Goal: Information Seeking & Learning: Find specific fact

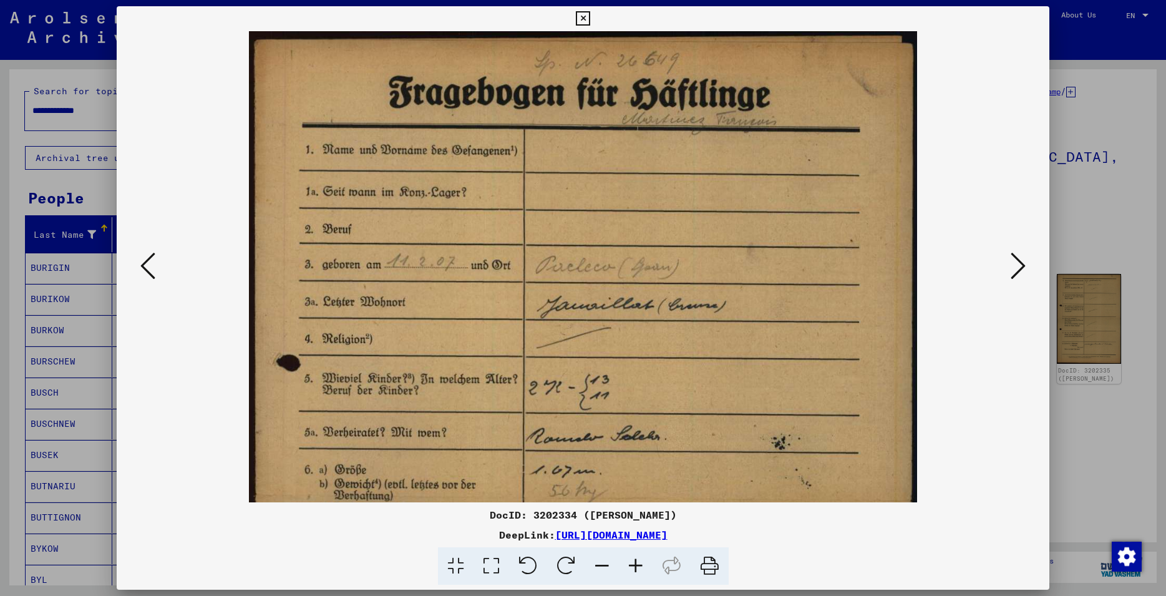
scroll to position [477, 0]
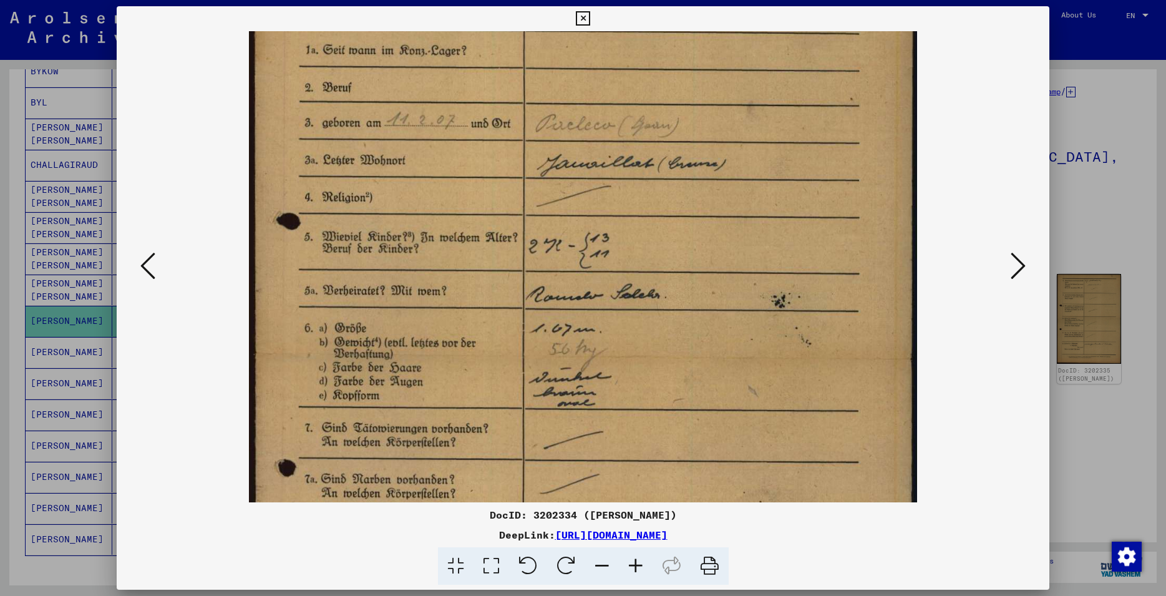
drag, startPoint x: 556, startPoint y: 367, endPoint x: 549, endPoint y: 227, distance: 139.9
click at [557, 224] on img at bounding box center [583, 359] width 669 height 939
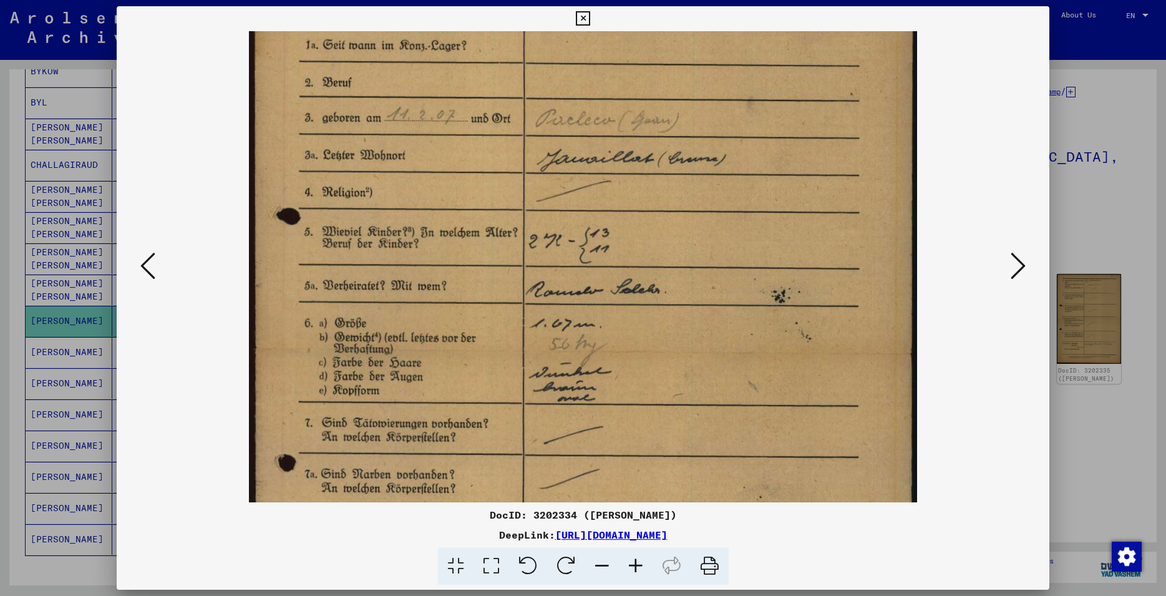
click at [636, 569] on icon at bounding box center [636, 566] width 34 height 38
click at [590, 17] on icon at bounding box center [583, 18] width 14 height 15
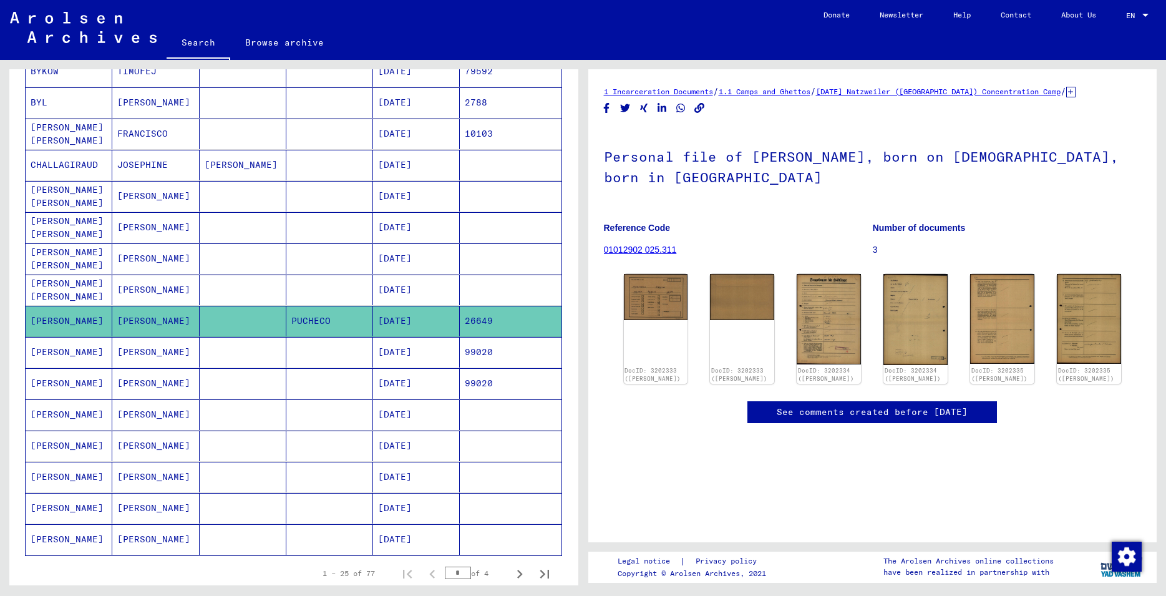
click at [445, 357] on mat-cell "[DATE]" at bounding box center [416, 352] width 87 height 31
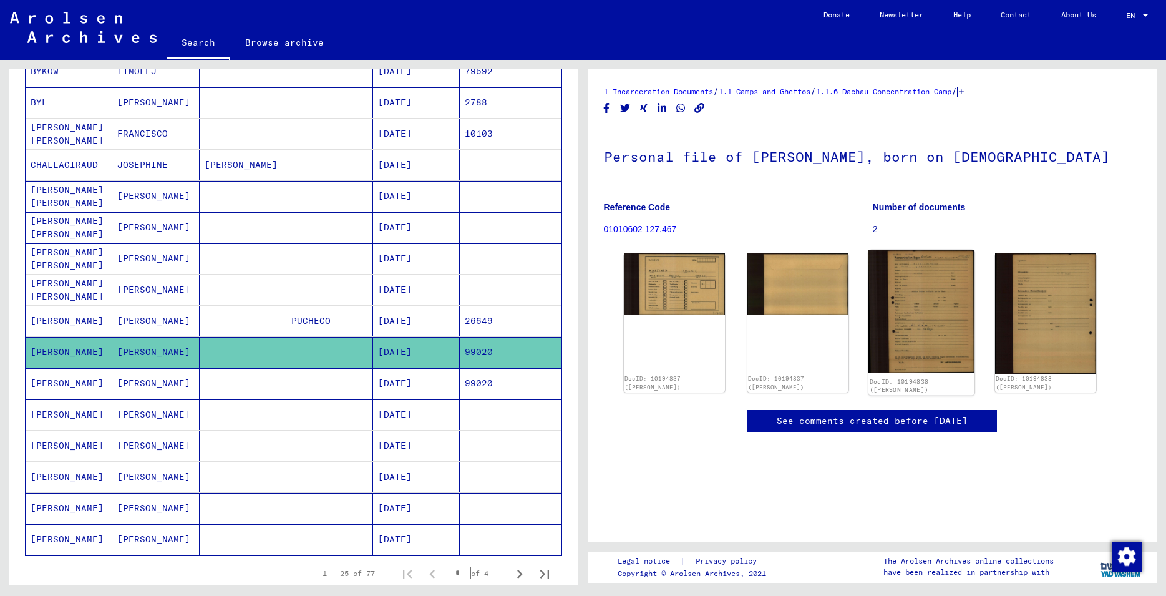
click at [912, 312] on img at bounding box center [921, 311] width 106 height 123
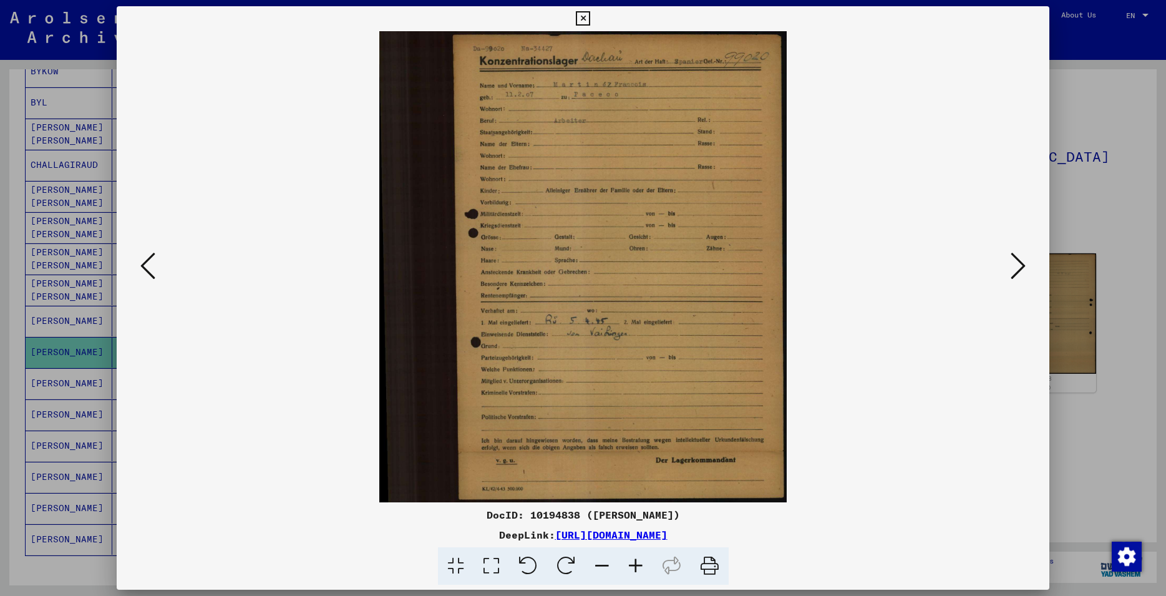
click at [590, 21] on icon at bounding box center [583, 18] width 14 height 15
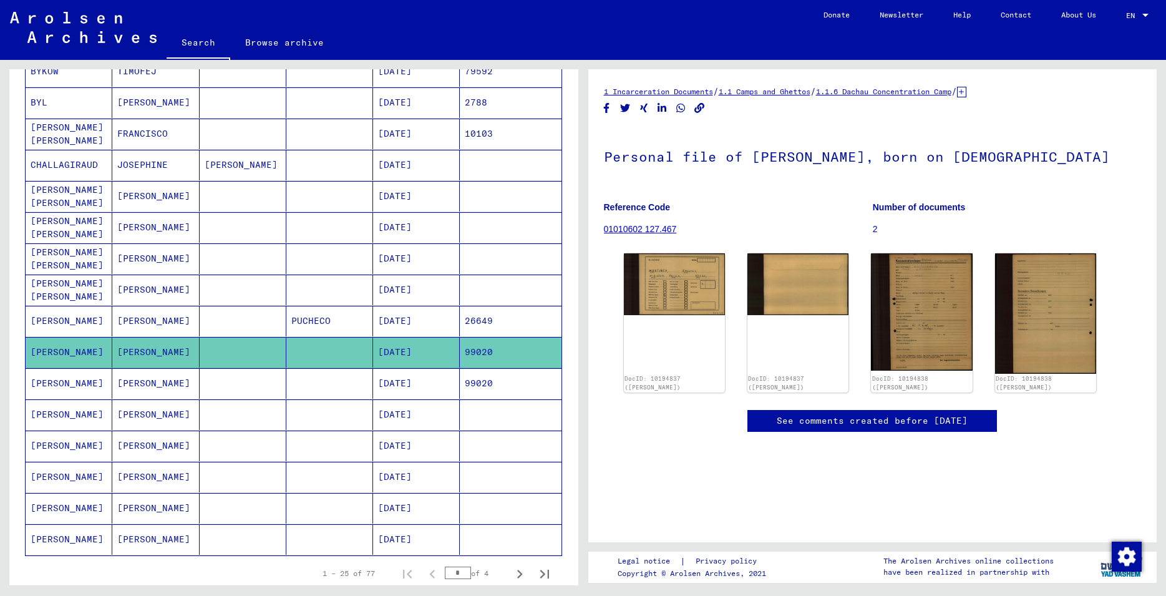
click at [442, 375] on mat-cell "[DATE]" at bounding box center [416, 383] width 87 height 31
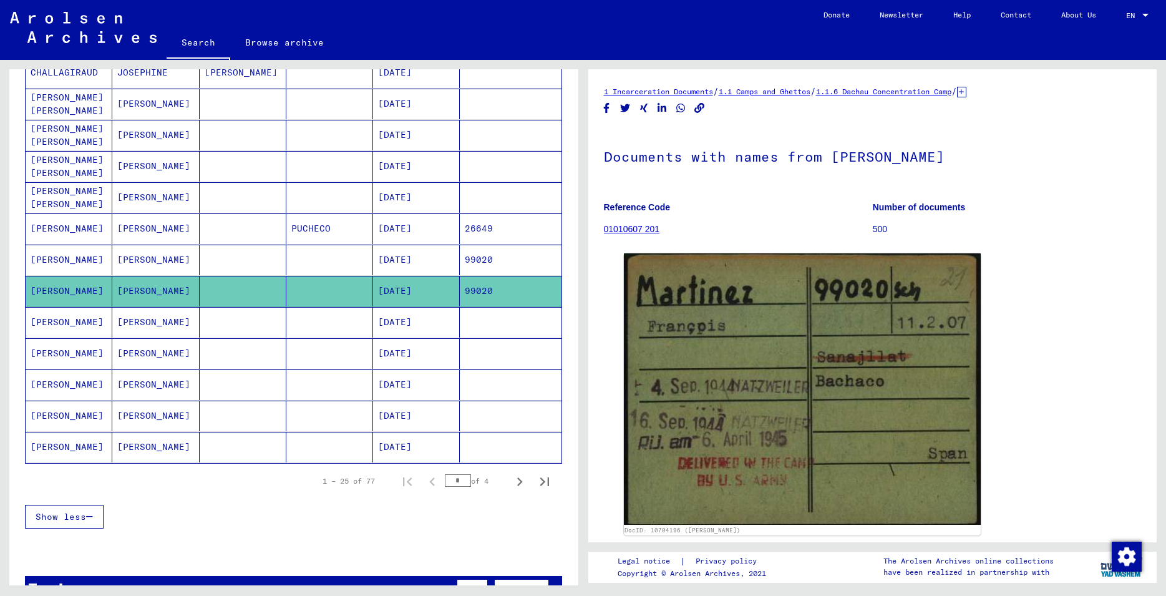
scroll to position [606, 0]
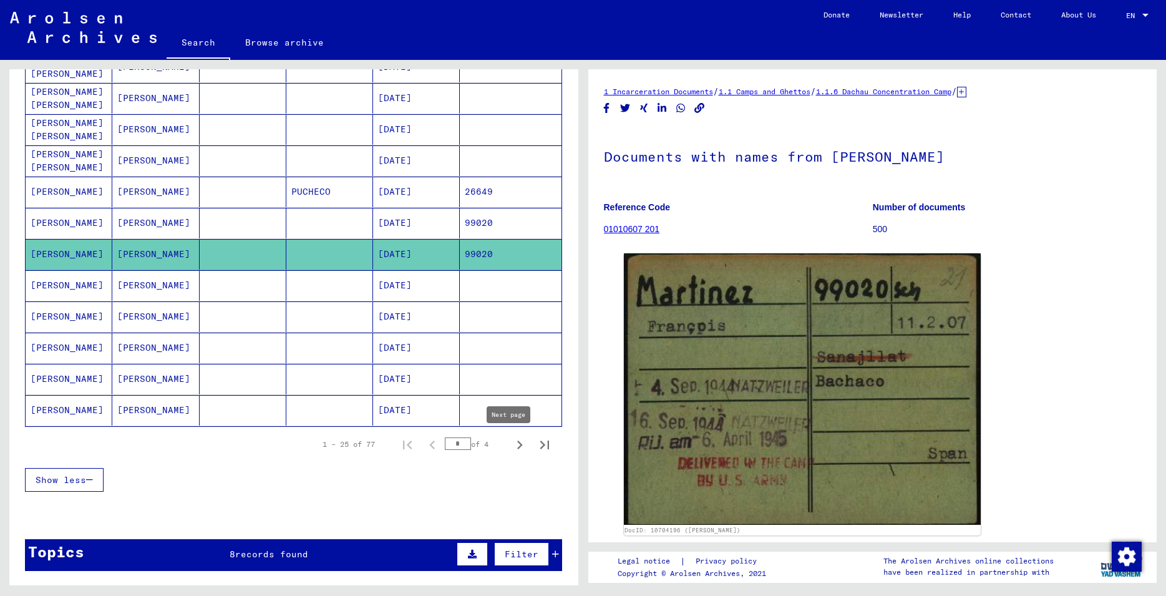
click at [511, 447] on icon "Next page" at bounding box center [519, 444] width 17 height 17
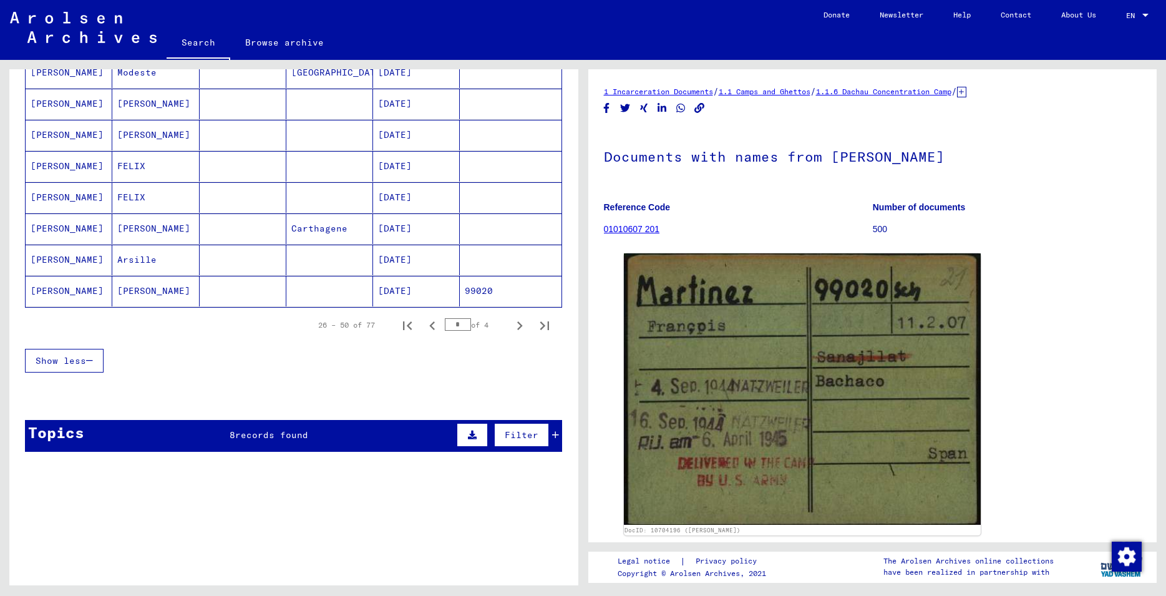
scroll to position [741, 0]
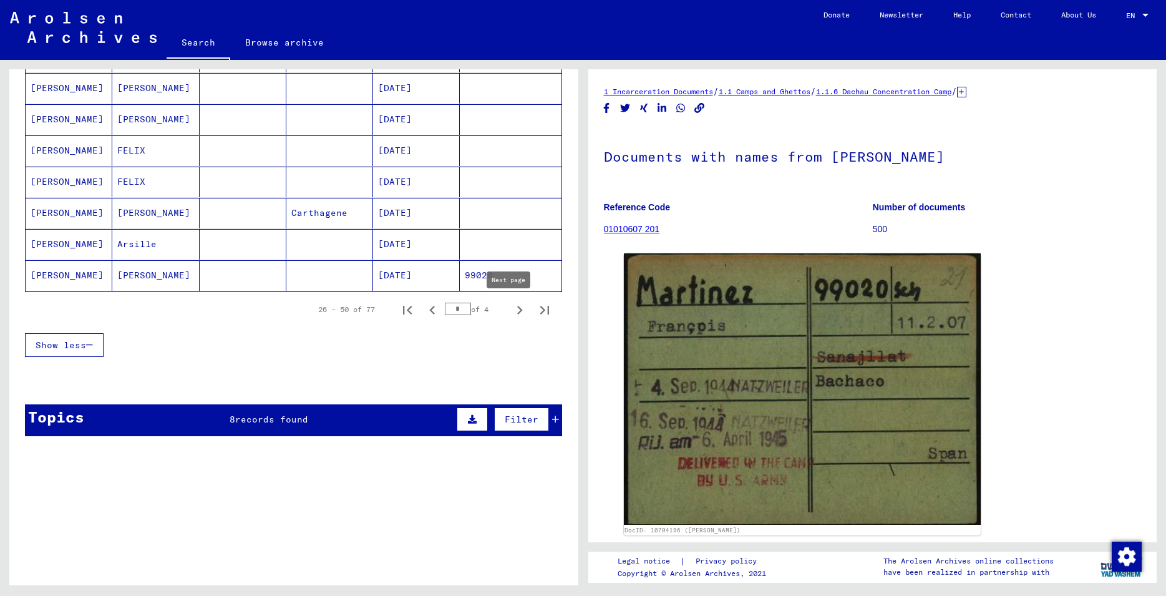
click at [511, 310] on icon "Next page" at bounding box center [519, 309] width 17 height 17
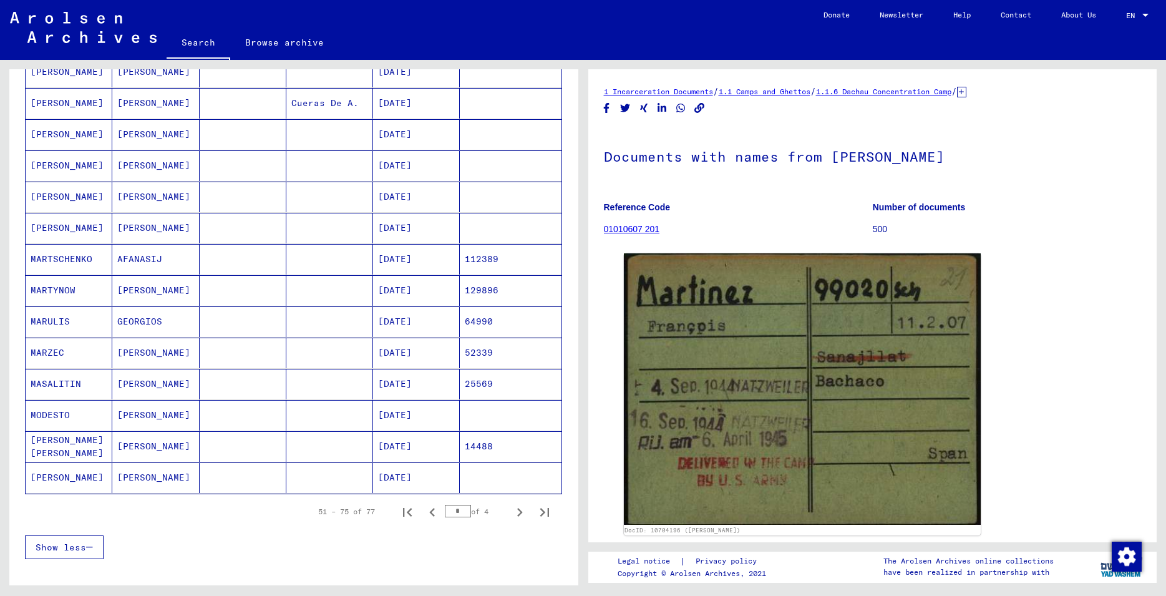
scroll to position [876, 0]
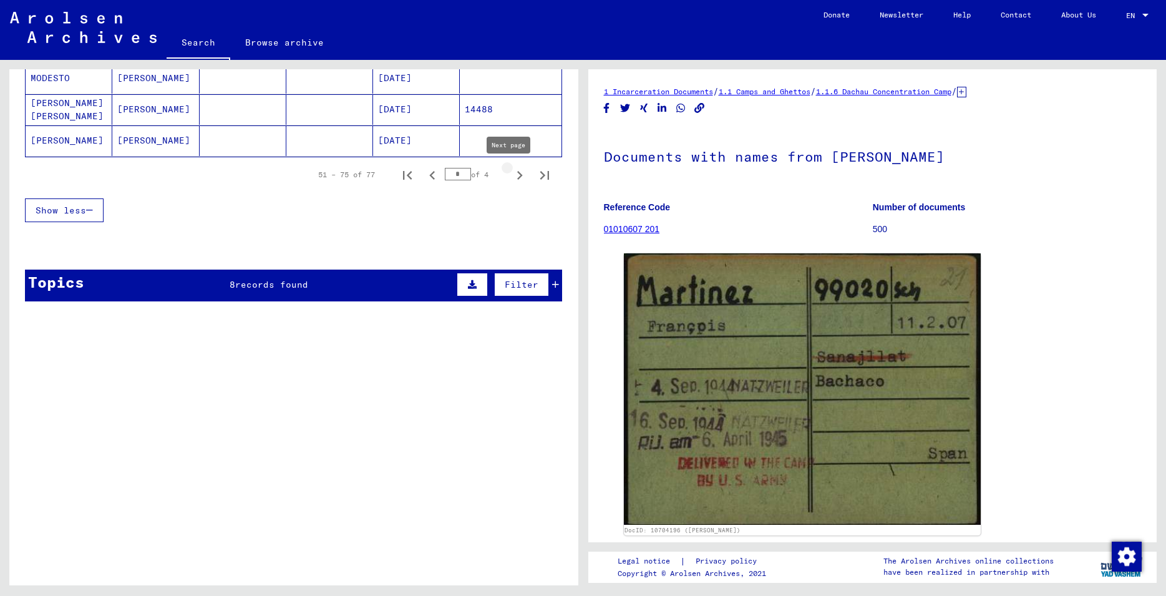
drag, startPoint x: 509, startPoint y: 173, endPoint x: 406, endPoint y: 268, distance: 139.9
click at [511, 175] on icon "Next page" at bounding box center [519, 175] width 17 height 17
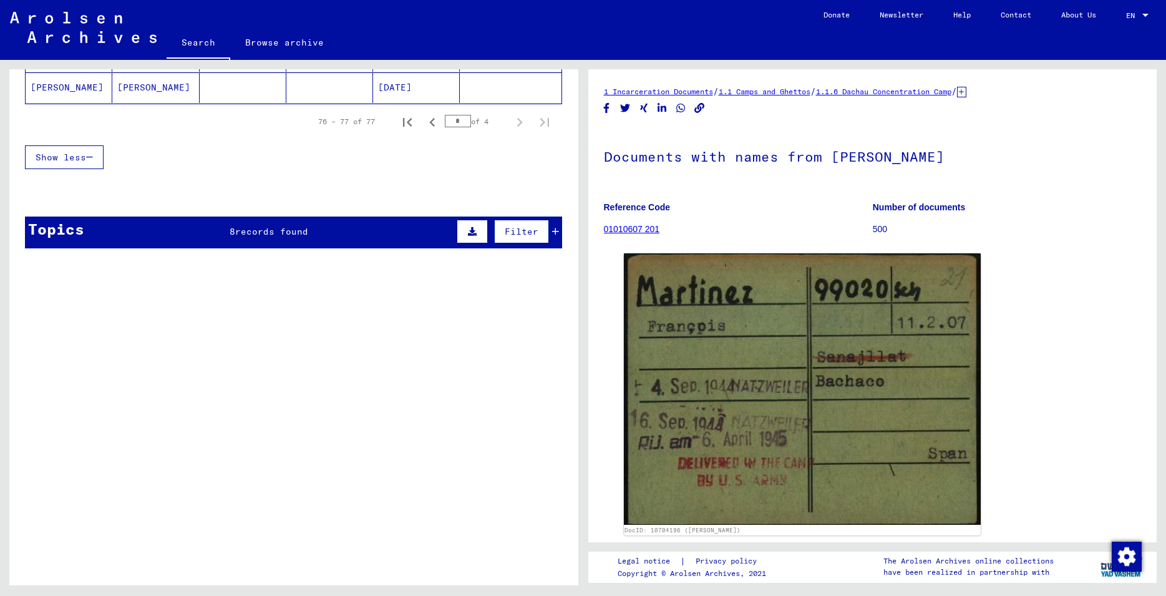
scroll to position [0, 0]
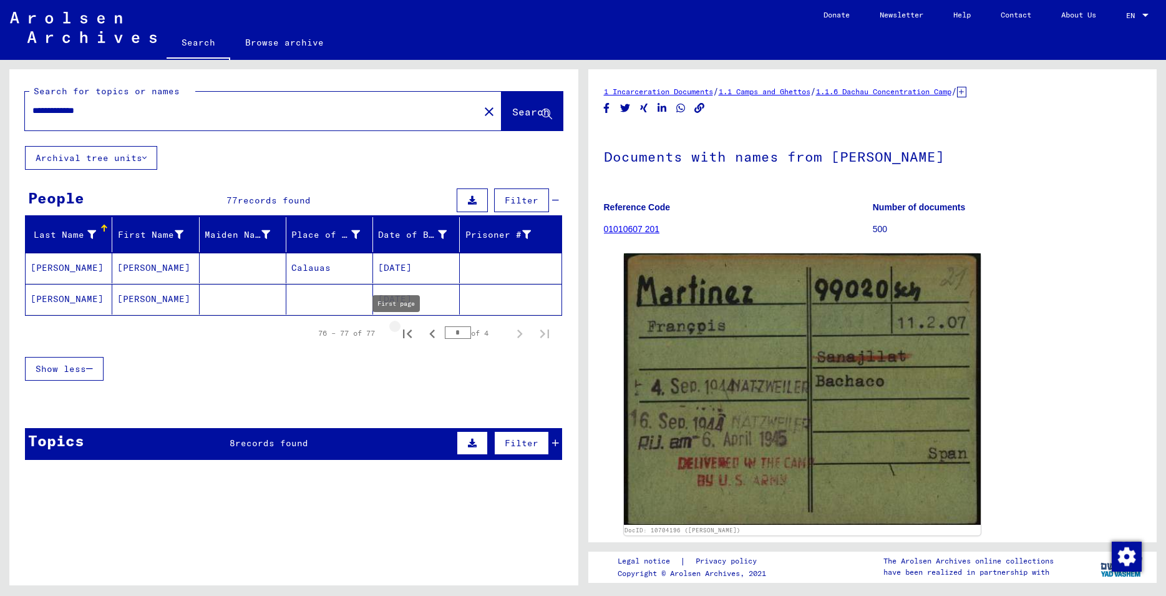
click at [399, 336] on icon "First page" at bounding box center [407, 333] width 17 height 17
type input "*"
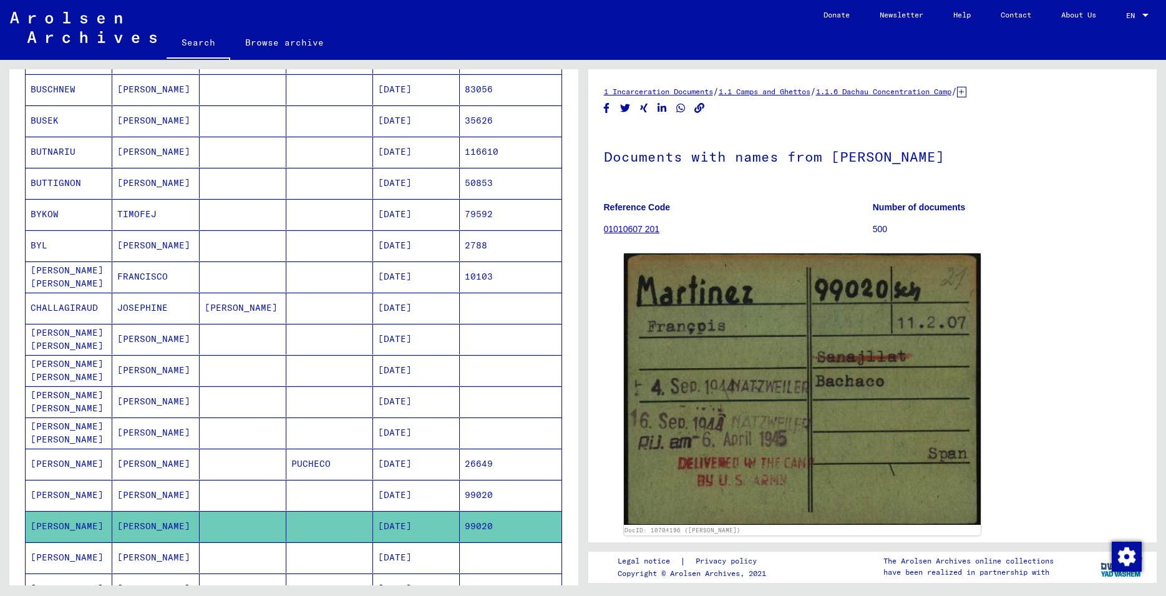
scroll to position [337, 0]
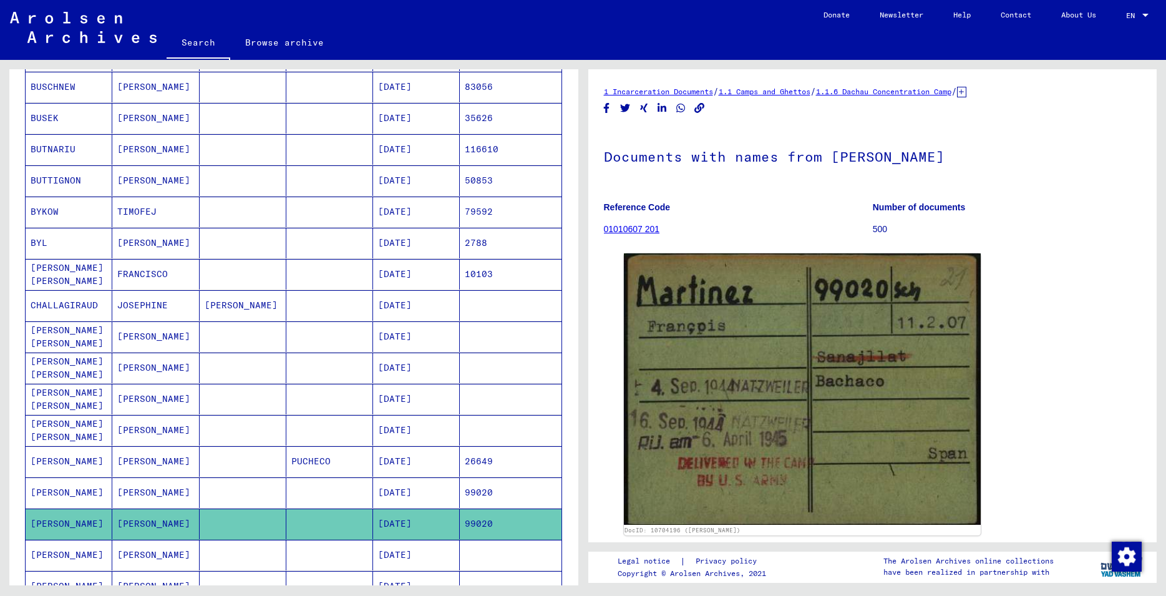
click at [423, 464] on mat-cell "[DATE]" at bounding box center [416, 461] width 87 height 31
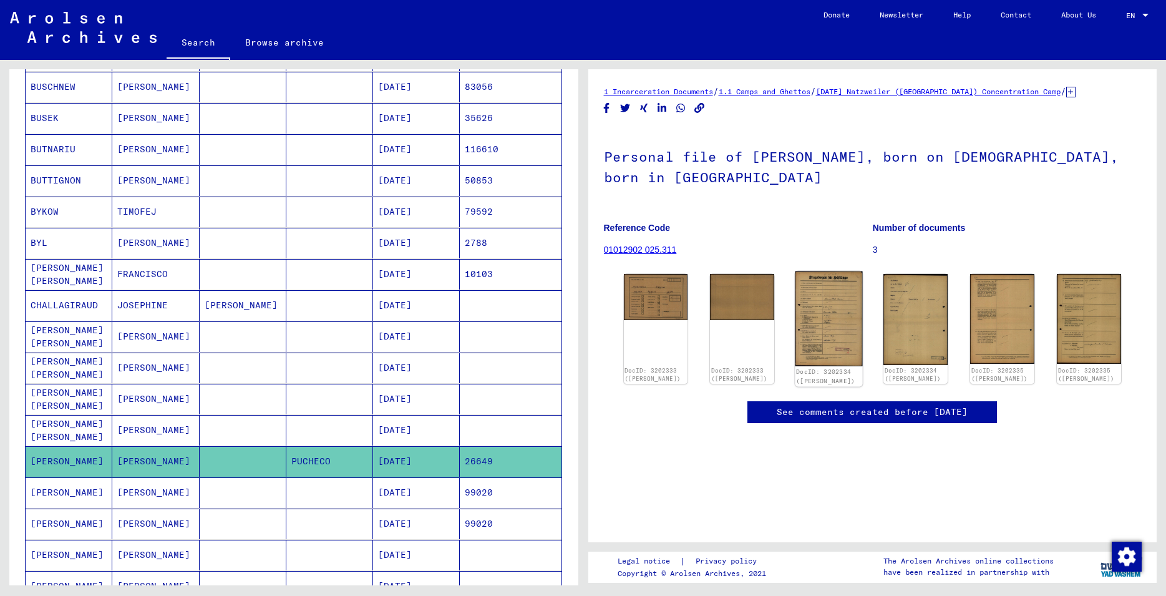
click at [827, 330] on img at bounding box center [828, 318] width 67 height 95
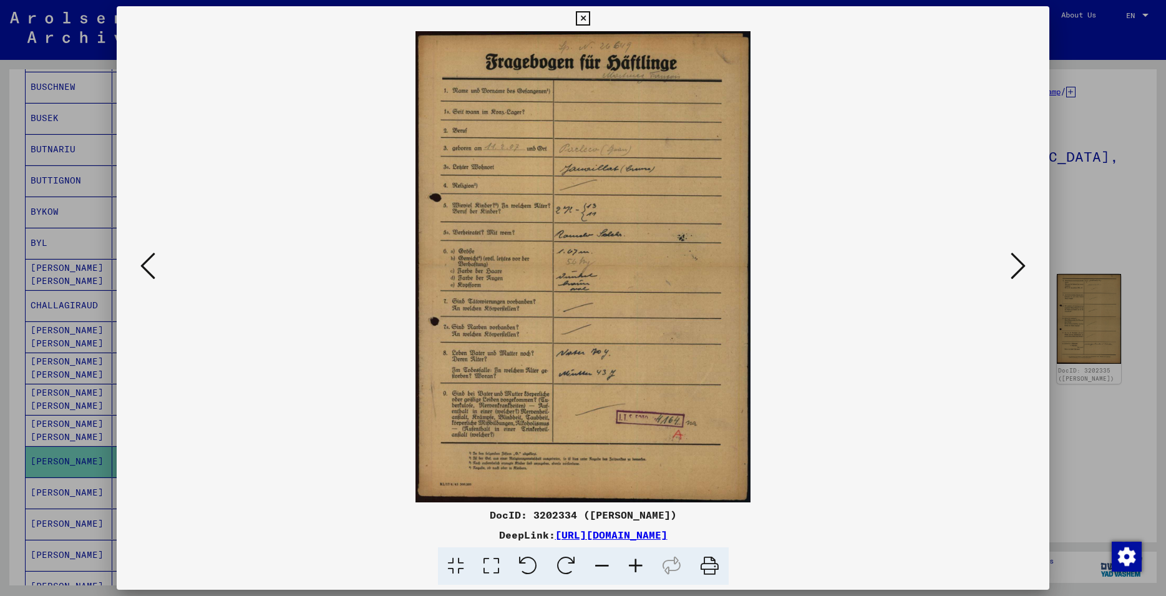
click at [145, 267] on icon at bounding box center [147, 266] width 15 height 30
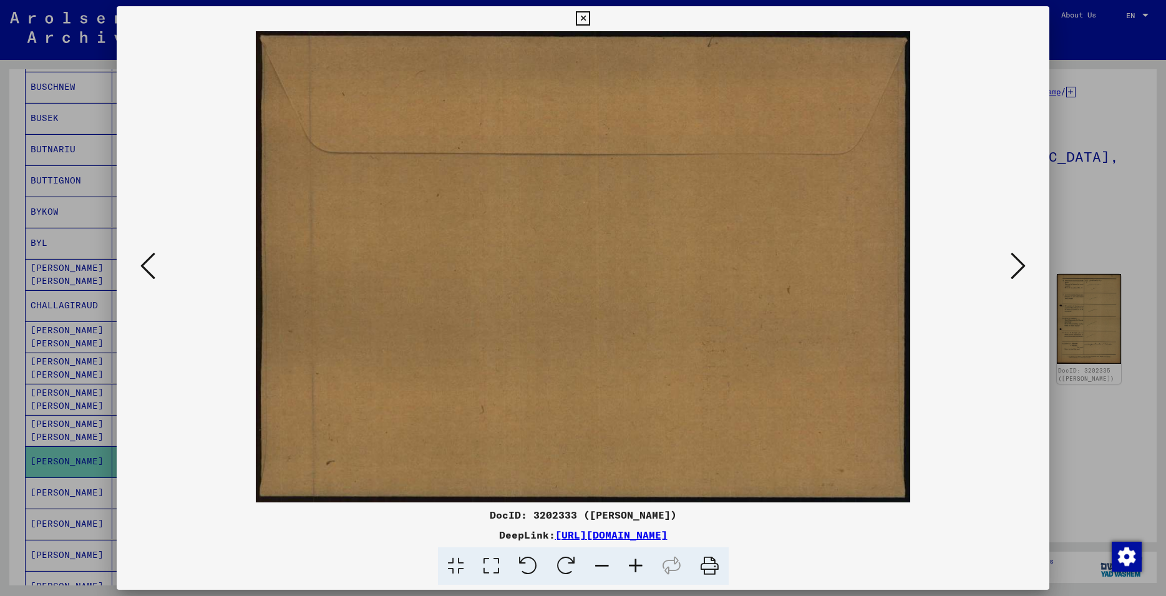
click at [145, 267] on icon at bounding box center [147, 266] width 15 height 30
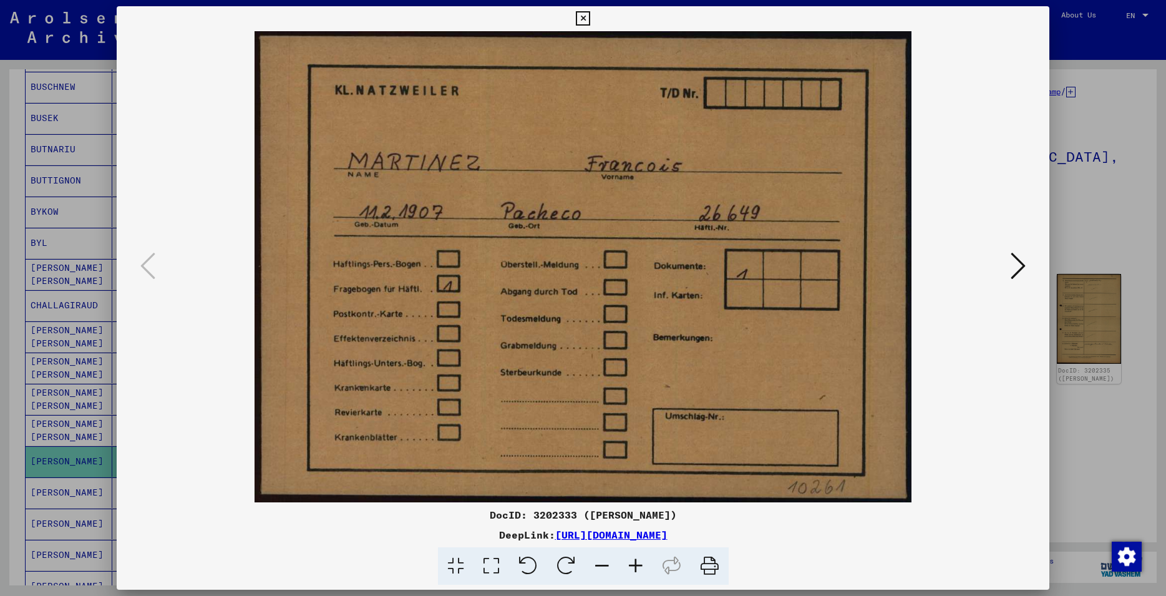
click at [1024, 271] on icon at bounding box center [1017, 266] width 15 height 30
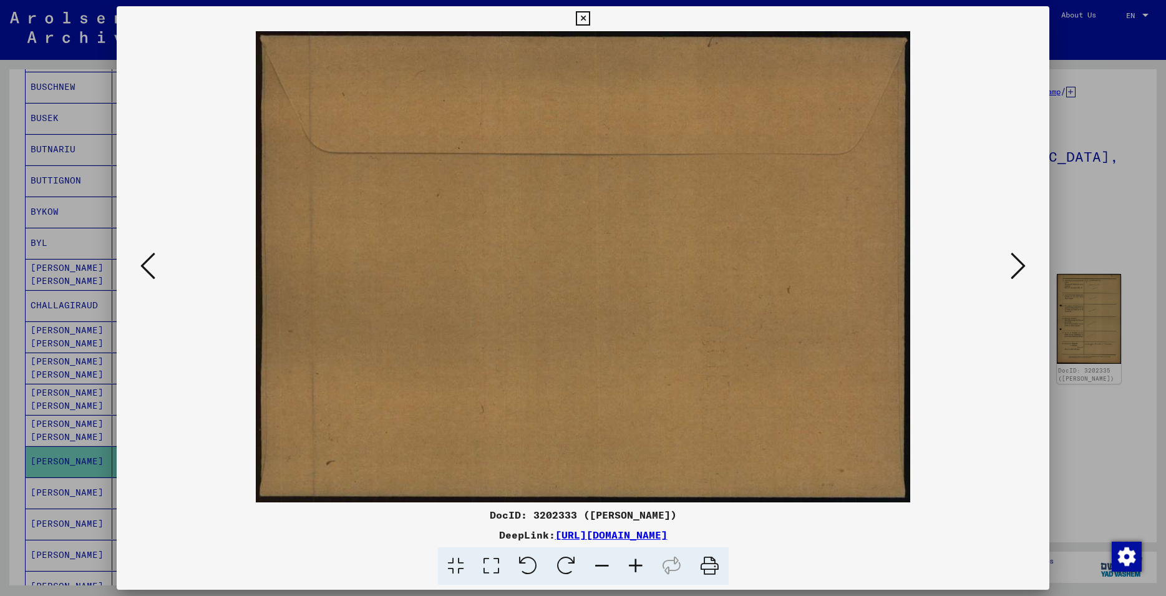
click at [1024, 271] on icon at bounding box center [1017, 266] width 15 height 30
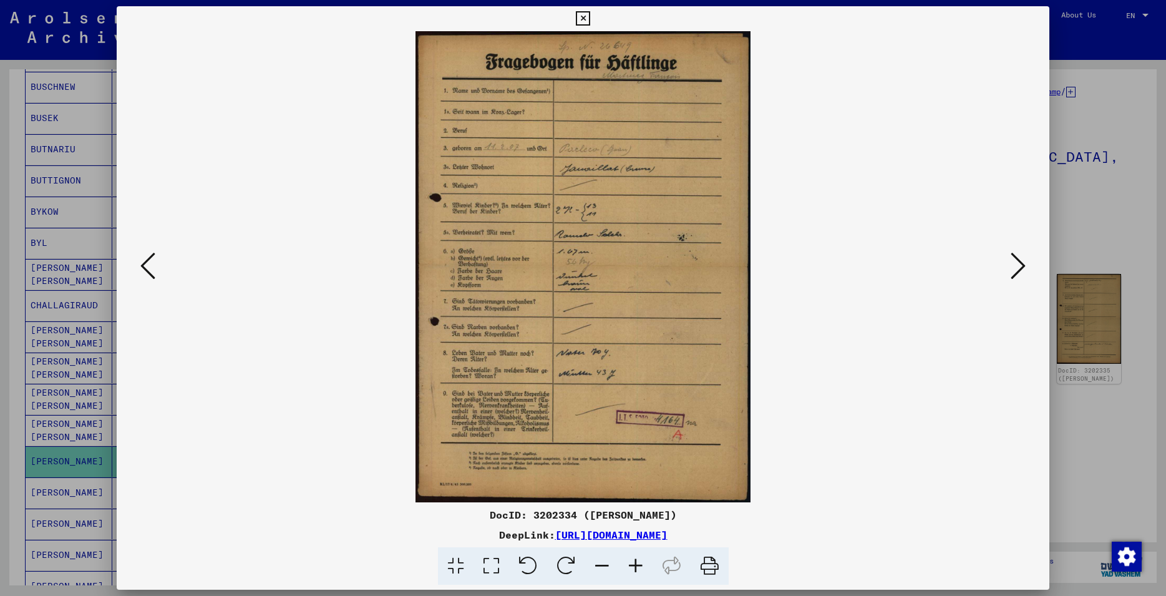
click at [1012, 264] on button at bounding box center [1018, 267] width 22 height 36
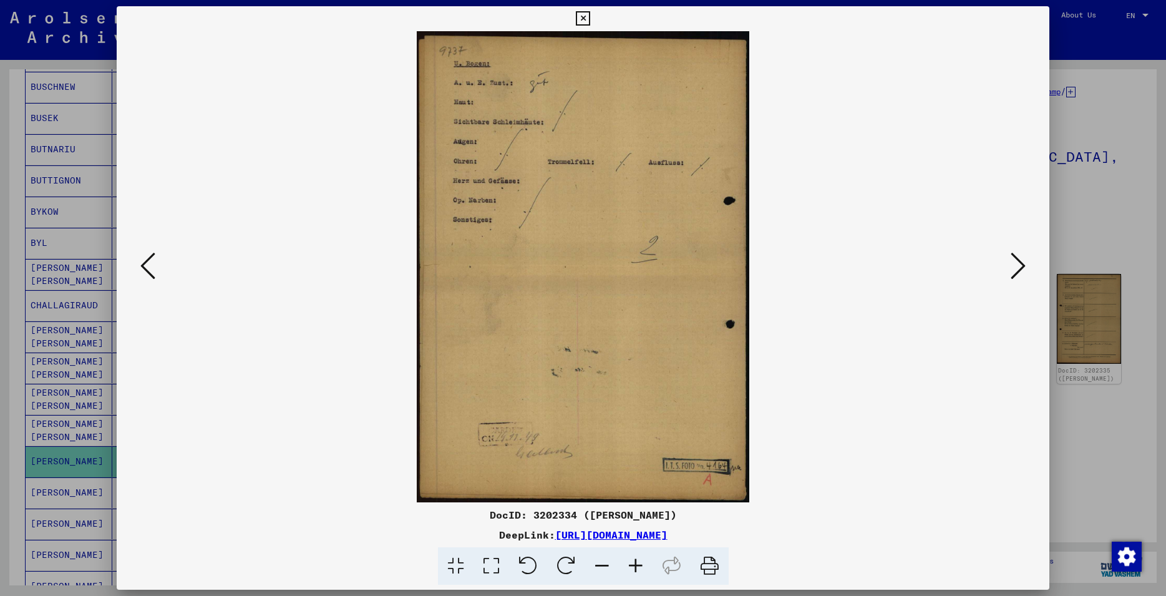
click at [1023, 263] on icon at bounding box center [1017, 266] width 15 height 30
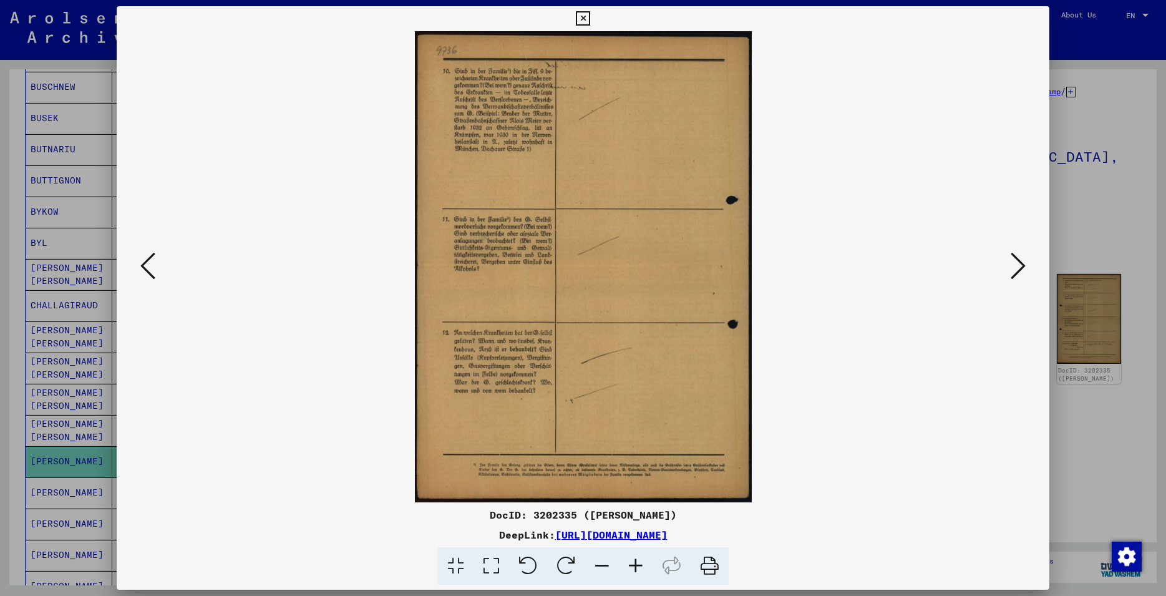
click at [1023, 263] on icon at bounding box center [1017, 266] width 15 height 30
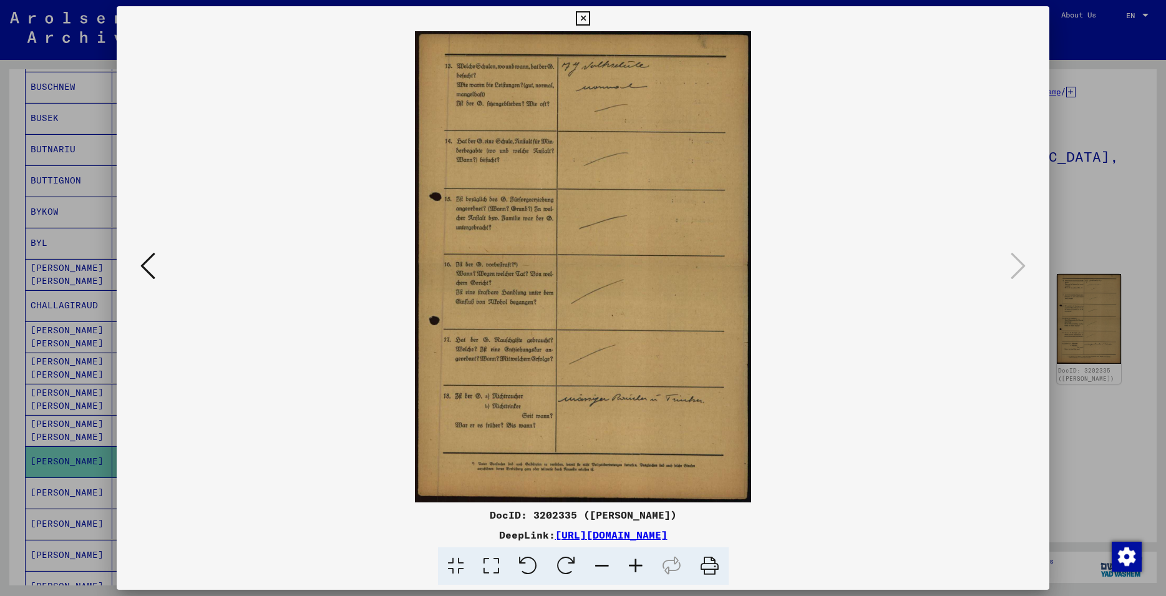
click at [638, 573] on icon at bounding box center [636, 566] width 34 height 38
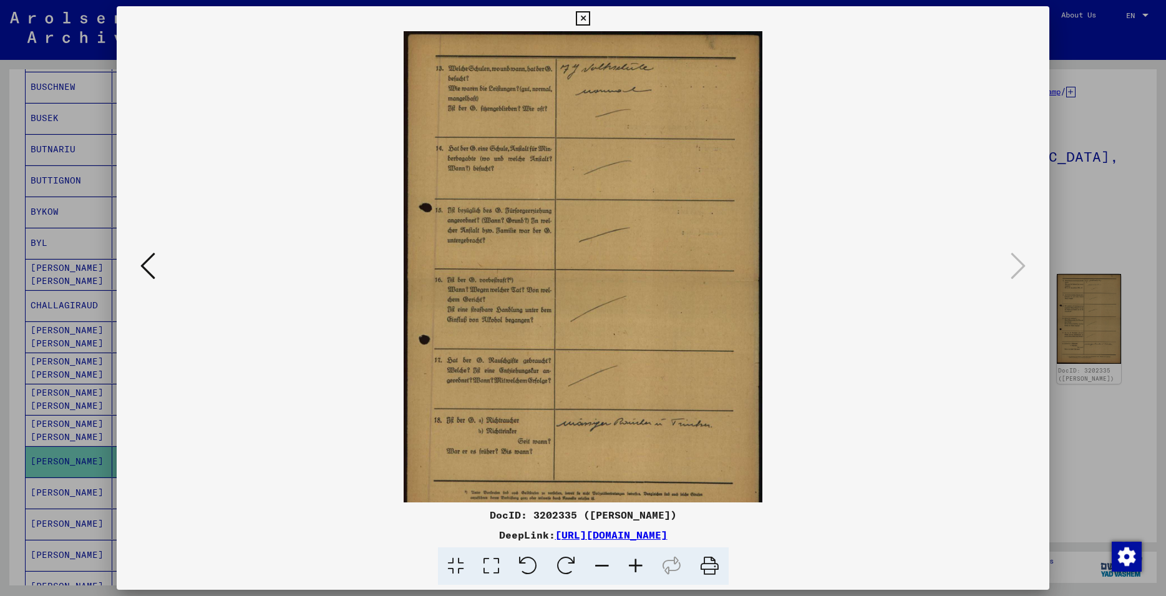
click at [638, 573] on icon at bounding box center [636, 566] width 34 height 38
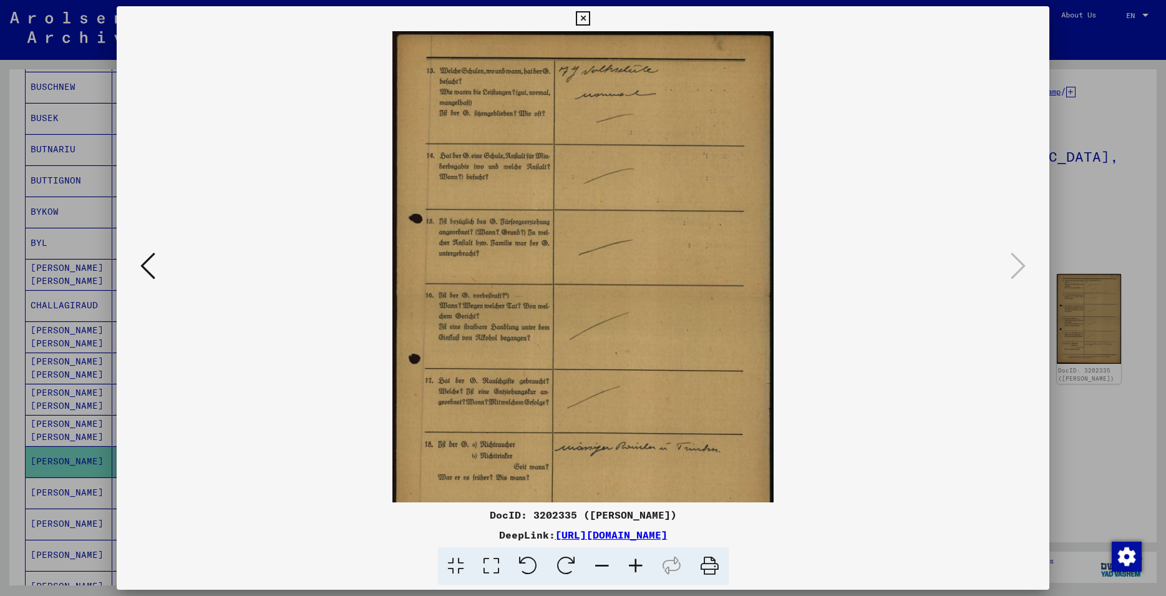
click at [638, 573] on icon at bounding box center [636, 566] width 34 height 38
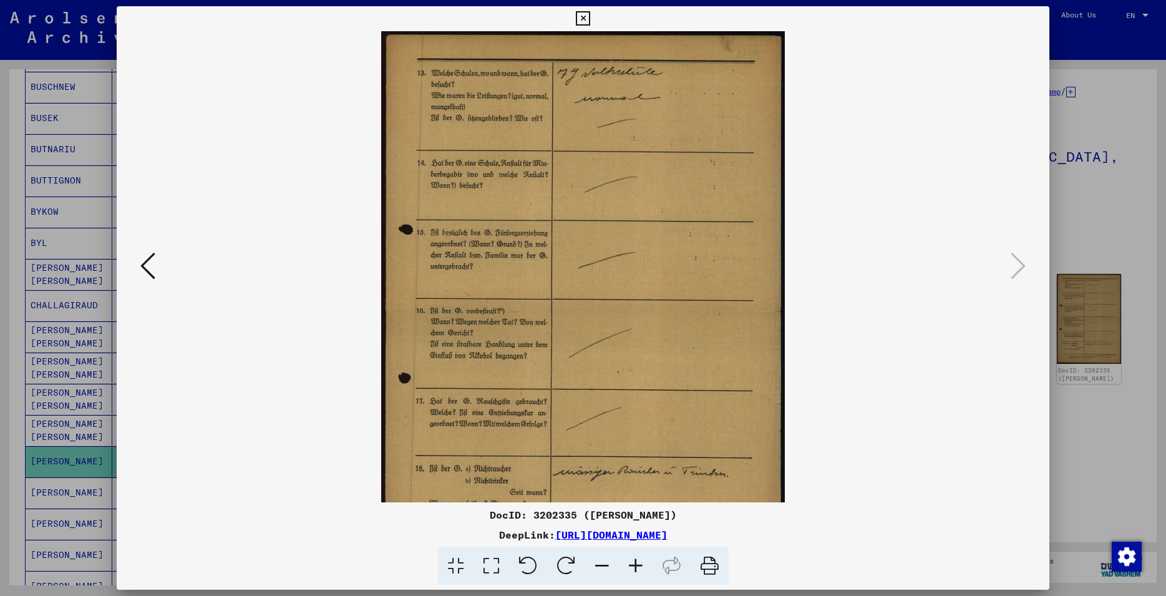
click at [638, 573] on icon at bounding box center [636, 566] width 34 height 38
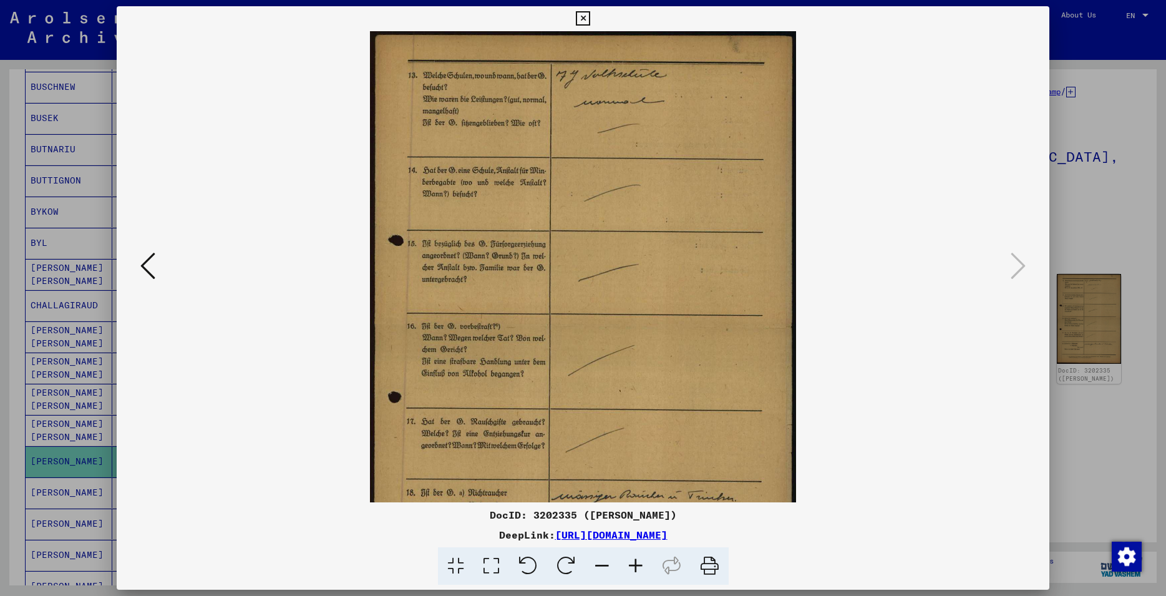
click at [638, 573] on icon at bounding box center [636, 566] width 34 height 38
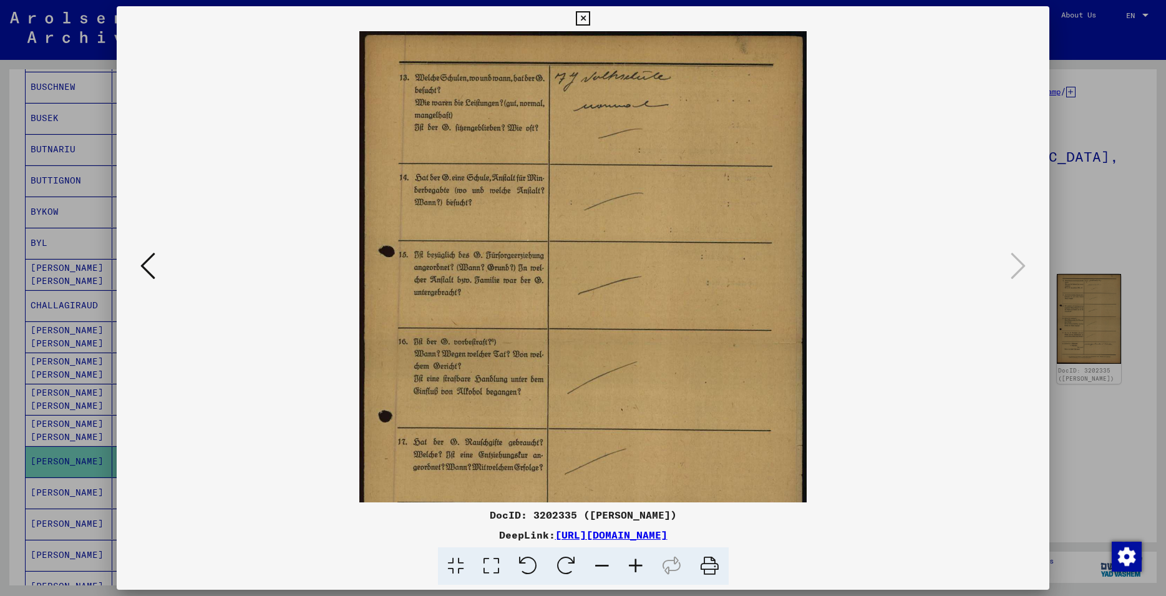
click at [638, 573] on icon at bounding box center [636, 566] width 34 height 38
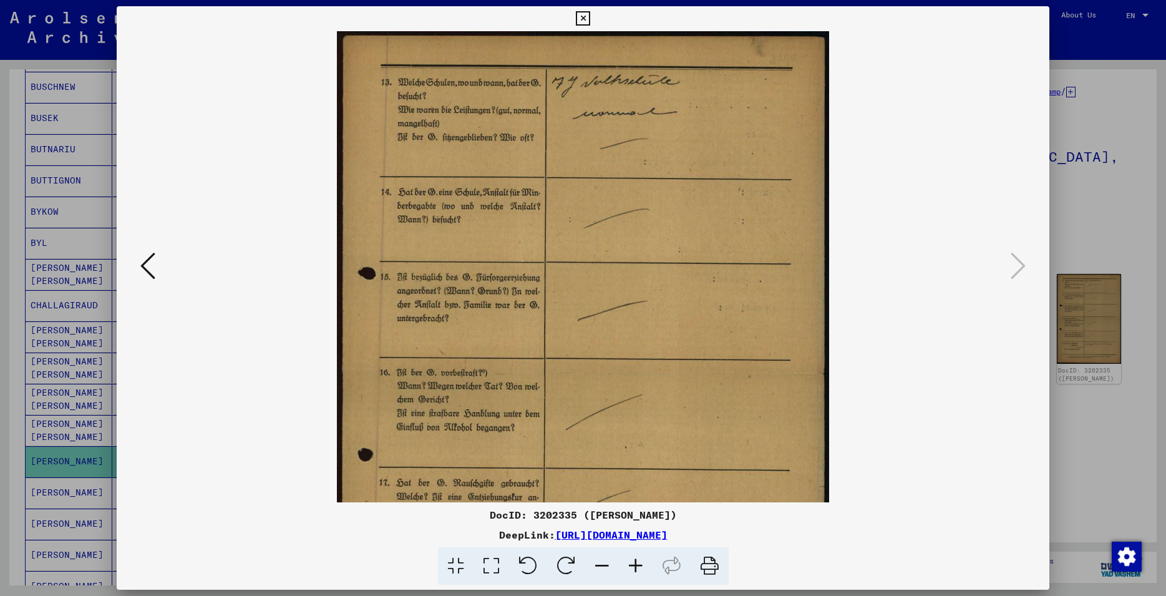
click at [638, 573] on icon at bounding box center [636, 566] width 34 height 38
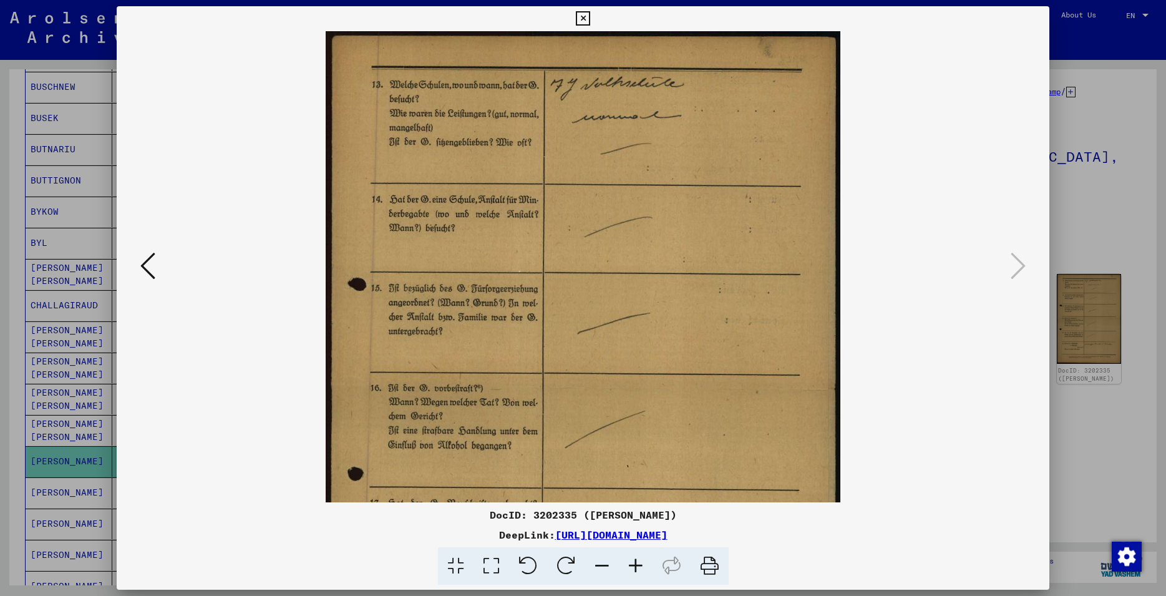
click at [638, 573] on icon at bounding box center [636, 566] width 34 height 38
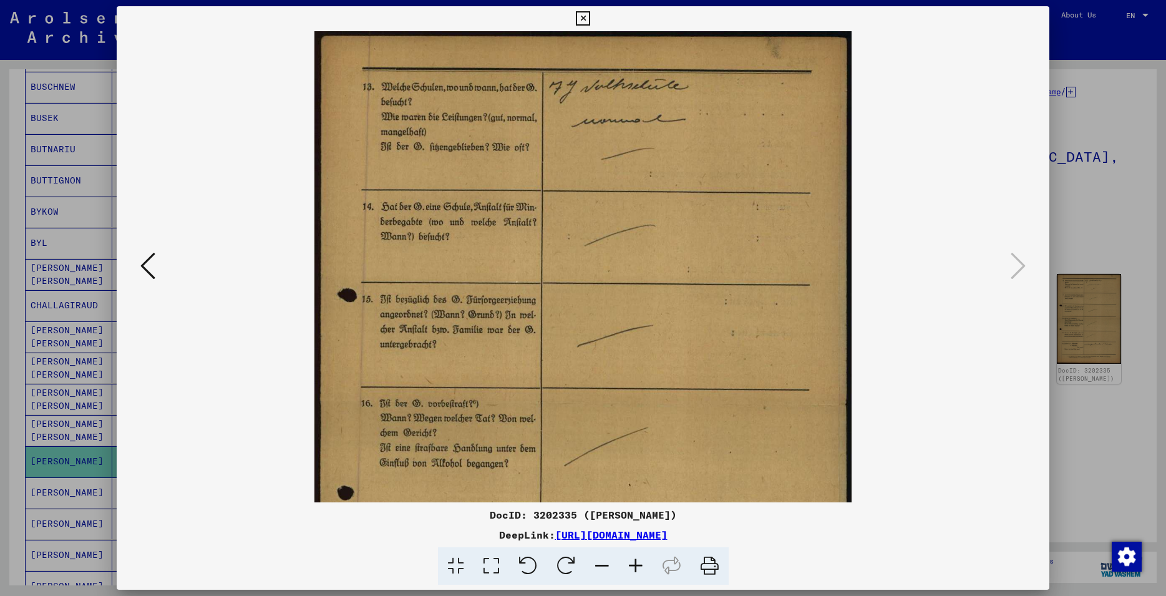
click at [638, 573] on icon at bounding box center [636, 566] width 34 height 38
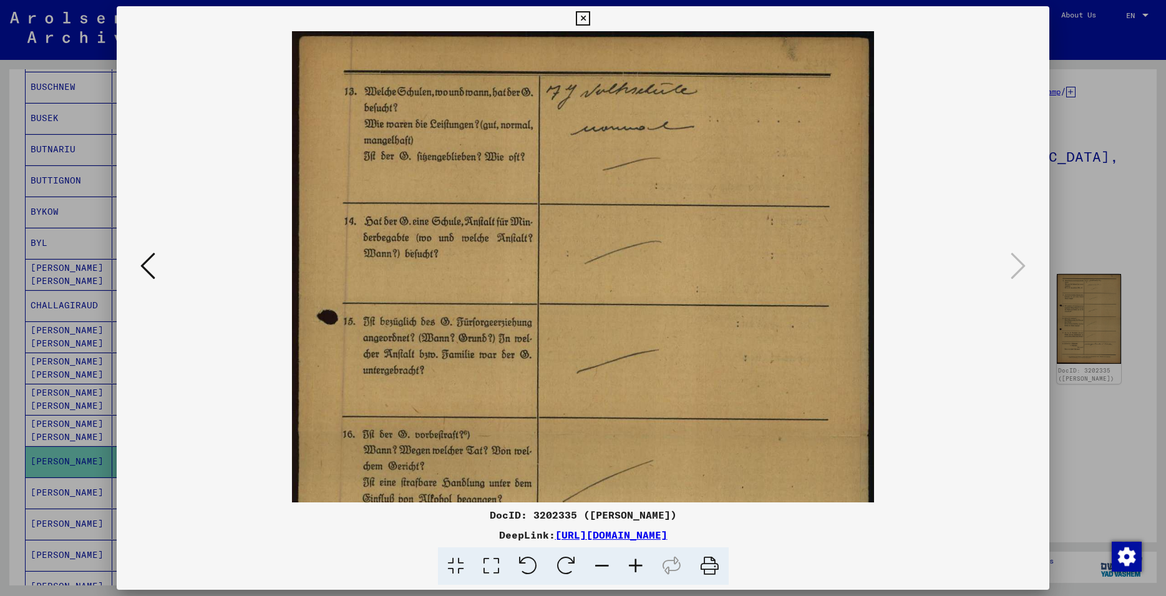
click at [638, 573] on icon at bounding box center [636, 566] width 34 height 38
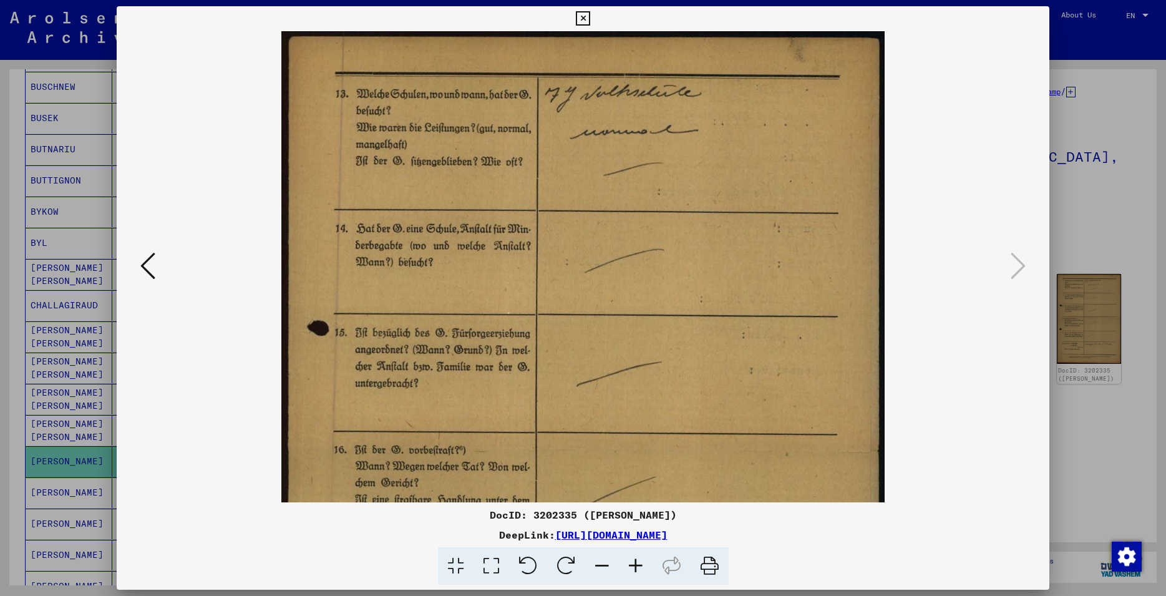
click at [639, 573] on icon at bounding box center [636, 566] width 34 height 38
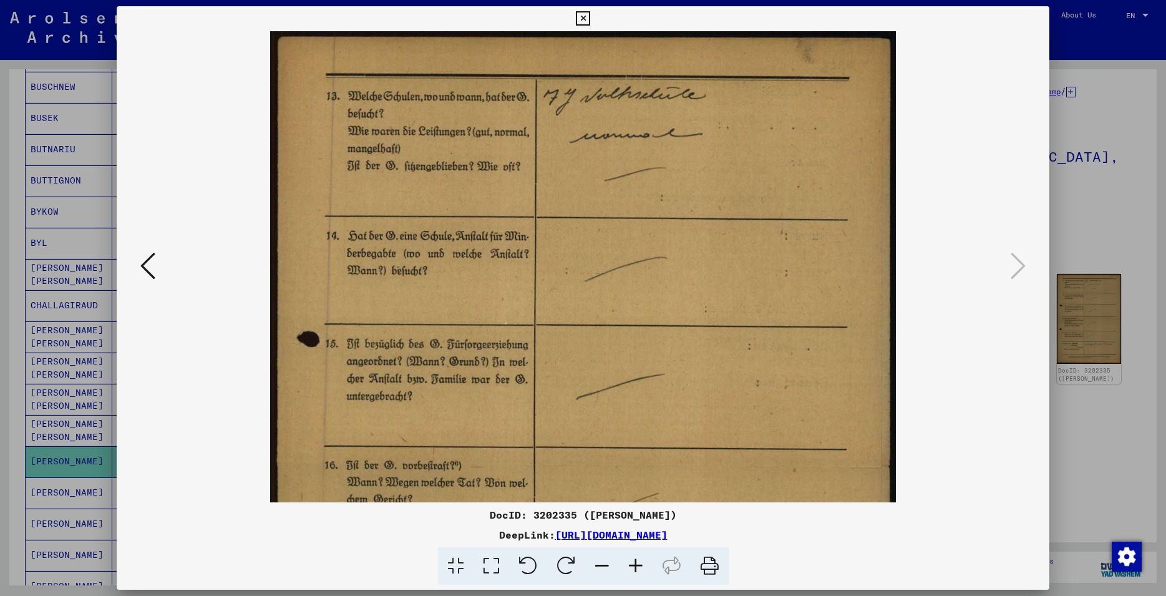
click at [639, 573] on icon at bounding box center [636, 566] width 34 height 38
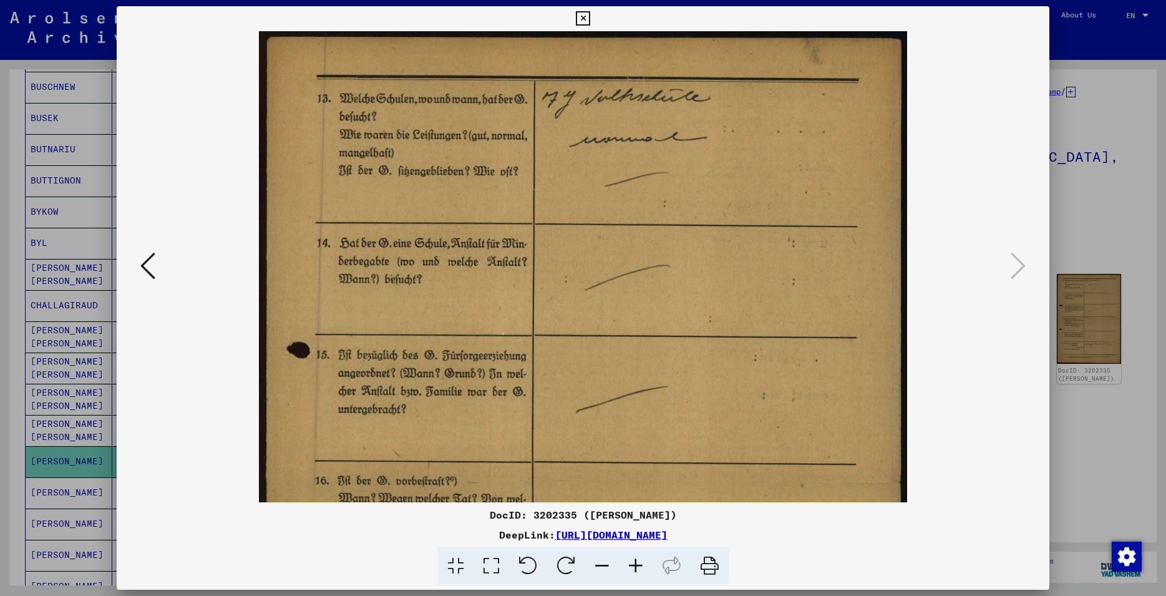
click at [639, 573] on icon at bounding box center [636, 566] width 34 height 38
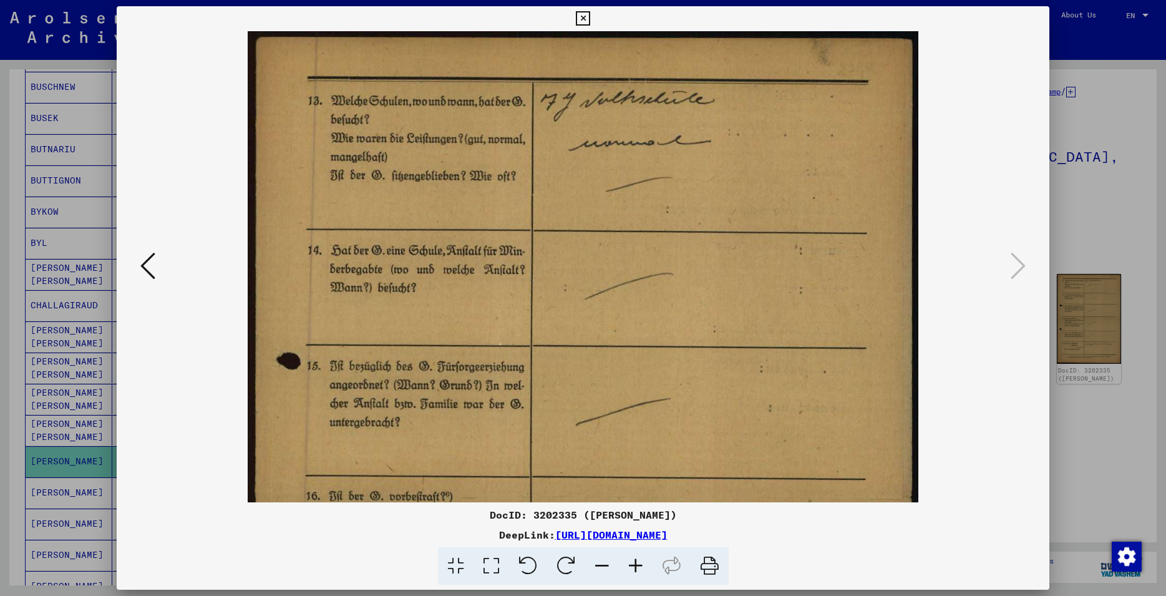
click at [639, 573] on icon at bounding box center [636, 566] width 34 height 38
drag, startPoint x: 1038, startPoint y: 17, endPoint x: 1023, endPoint y: 25, distance: 16.5
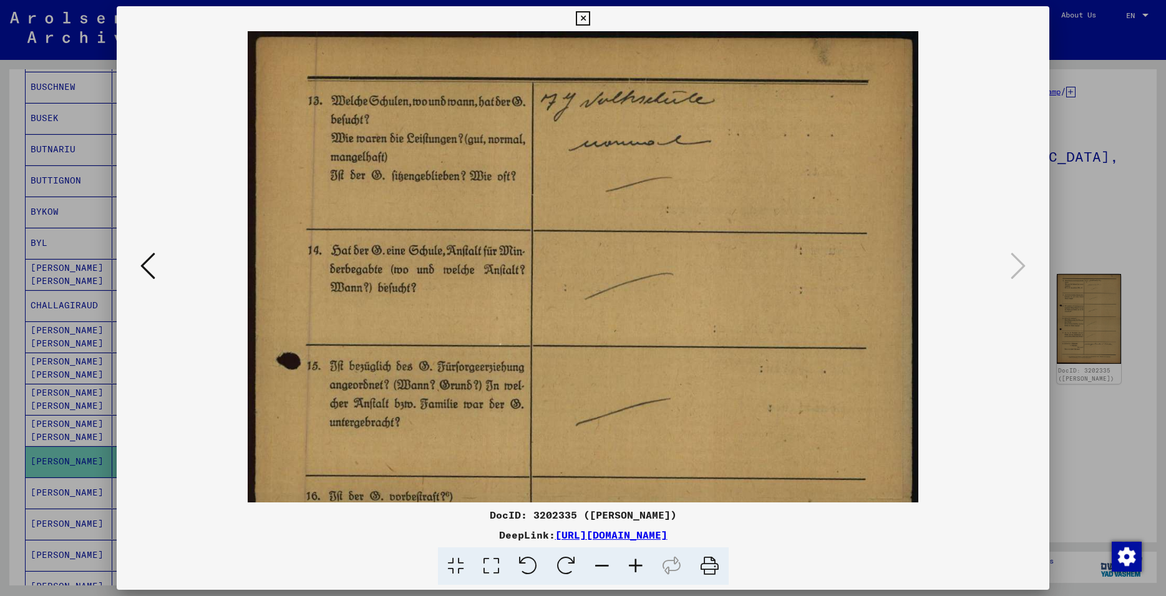
click at [594, 21] on button at bounding box center [583, 18] width 22 height 25
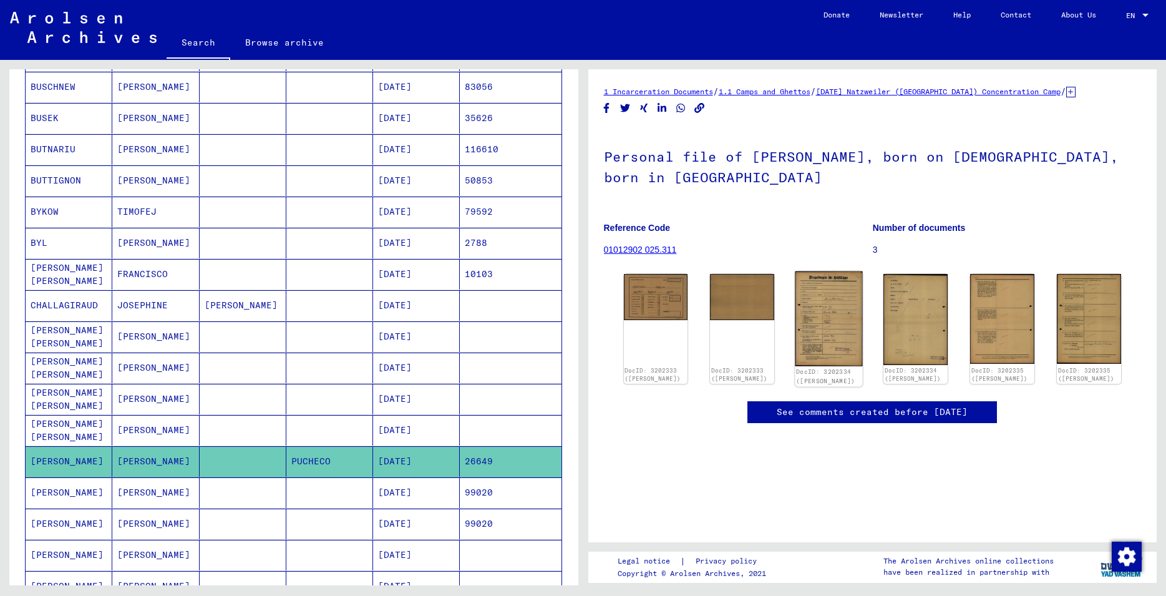
click at [812, 328] on img at bounding box center [828, 318] width 67 height 95
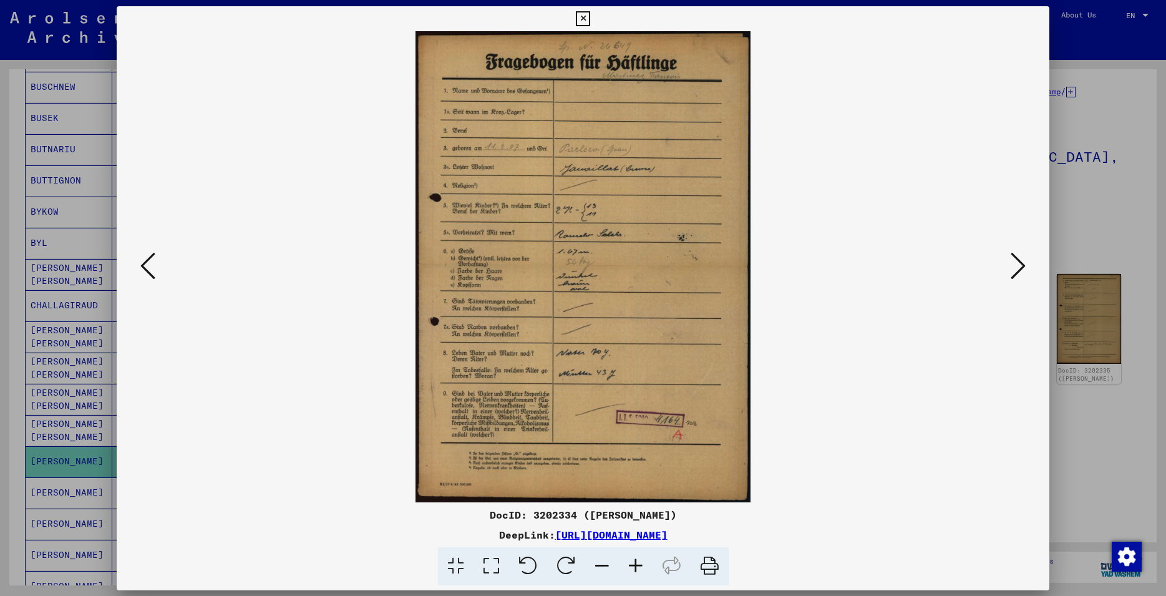
click at [812, 328] on img at bounding box center [583, 266] width 848 height 471
click at [634, 569] on icon at bounding box center [636, 566] width 34 height 38
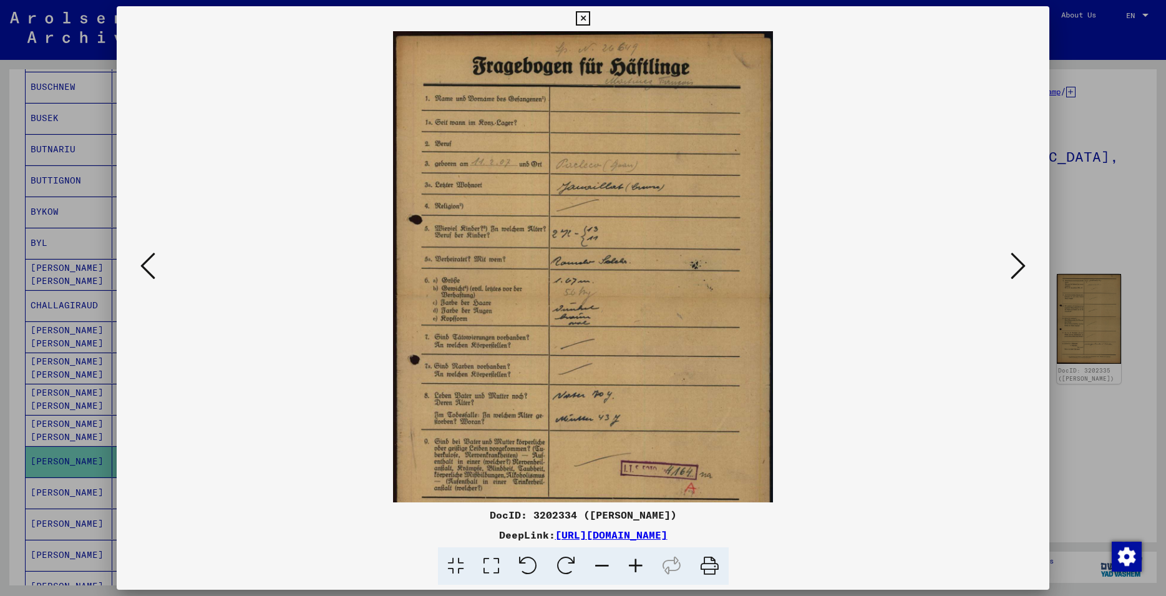
click at [634, 569] on icon at bounding box center [636, 566] width 34 height 38
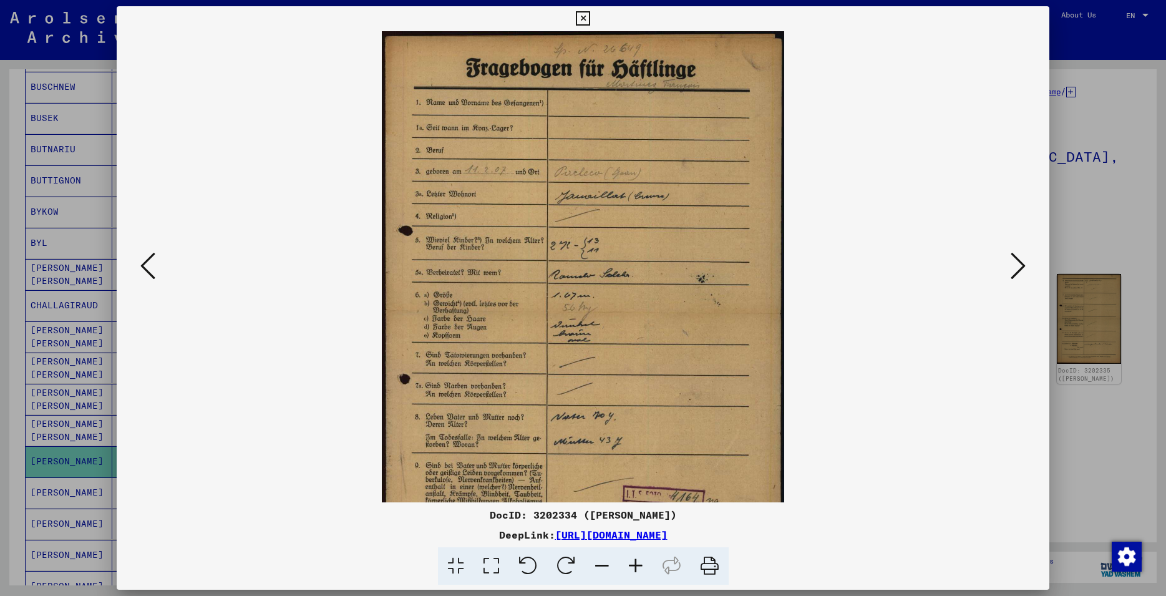
click at [634, 569] on icon at bounding box center [636, 566] width 34 height 38
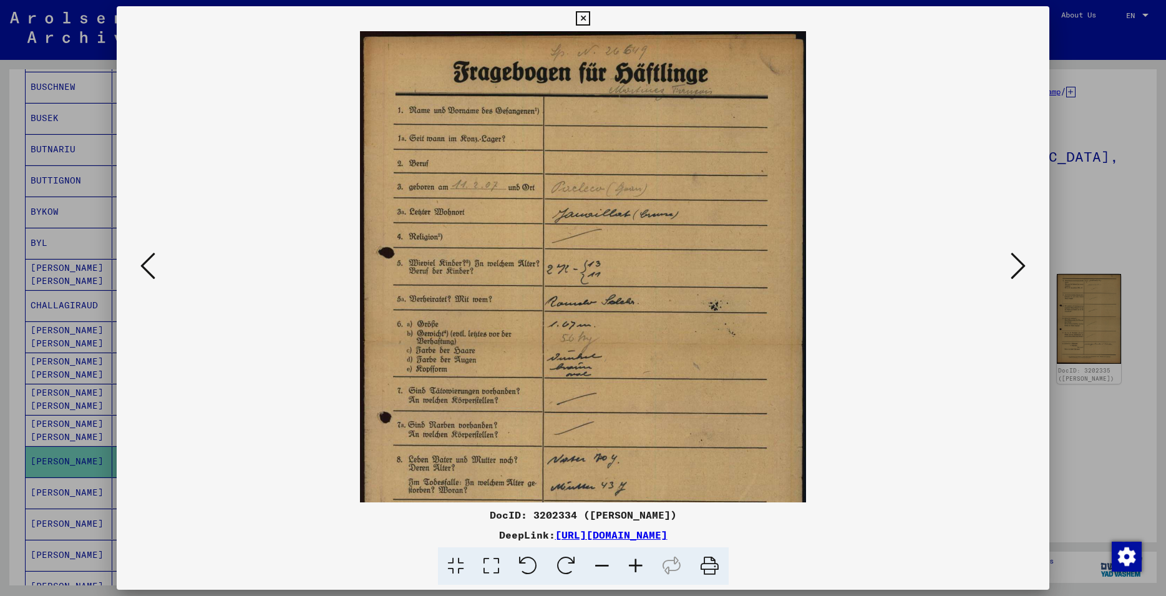
click at [634, 569] on icon at bounding box center [636, 566] width 34 height 38
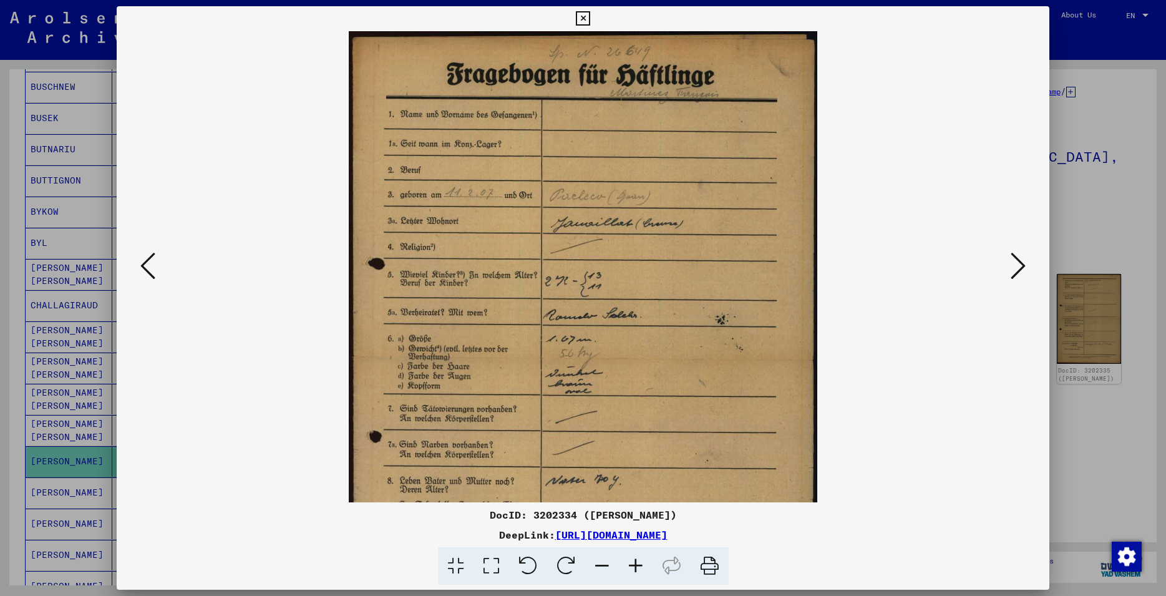
click at [634, 569] on icon at bounding box center [636, 566] width 34 height 38
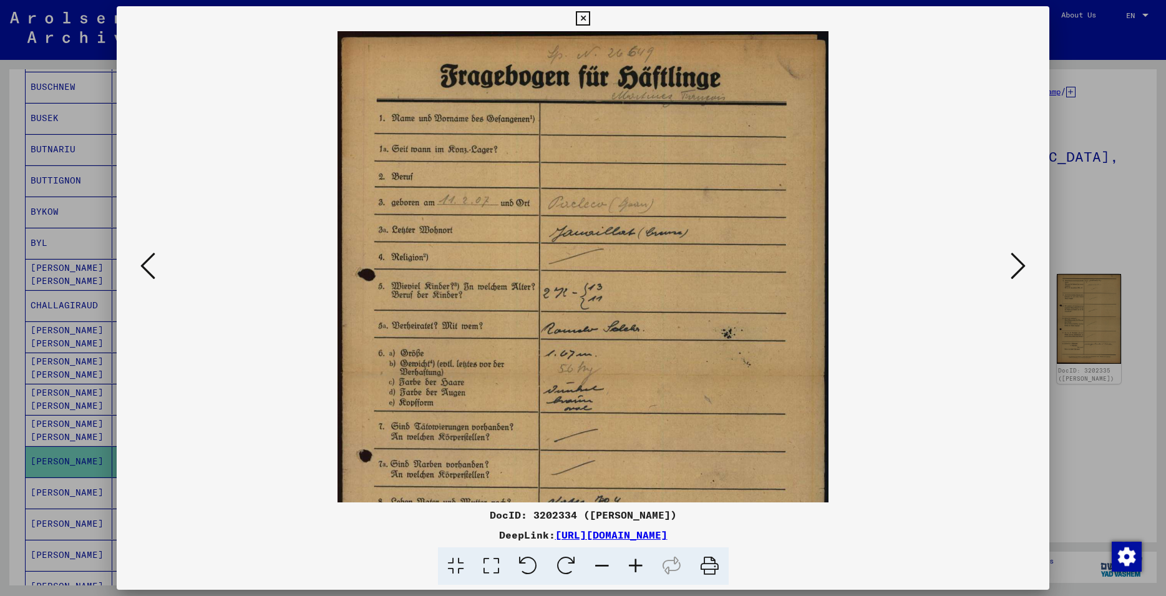
click at [634, 569] on icon at bounding box center [636, 566] width 34 height 38
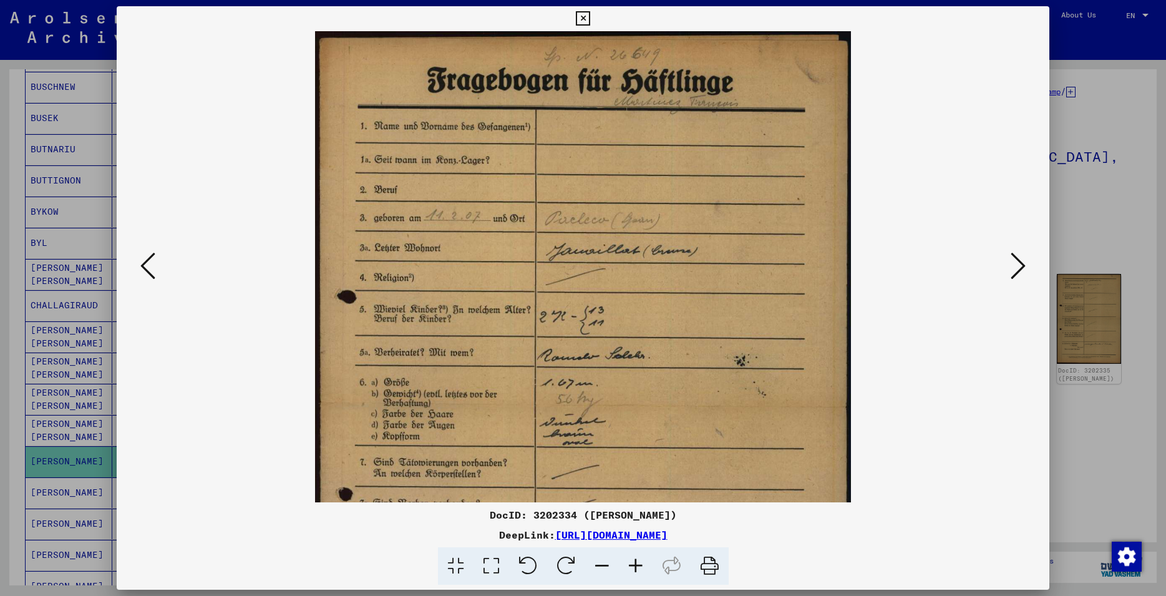
click at [634, 569] on icon at bounding box center [636, 566] width 34 height 38
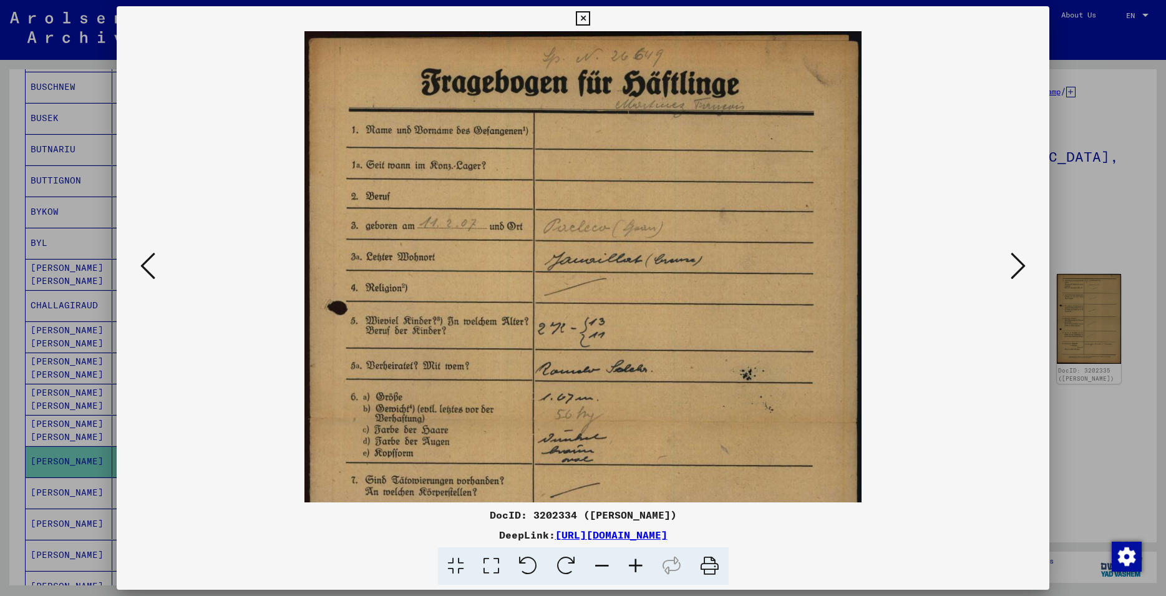
click at [634, 569] on icon at bounding box center [636, 566] width 34 height 38
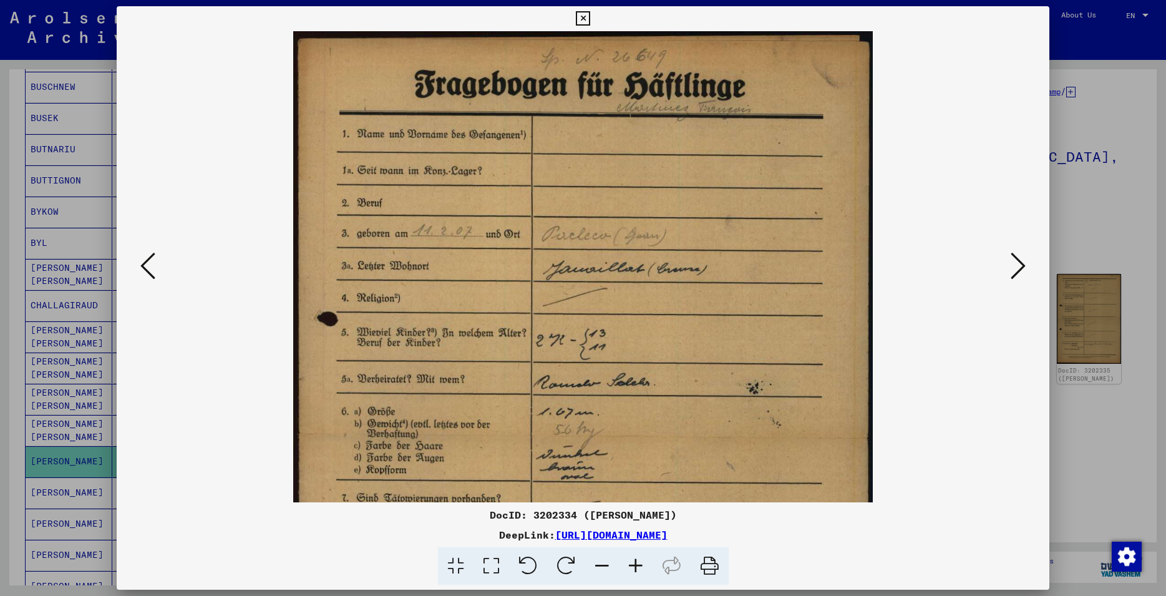
click at [634, 569] on icon at bounding box center [636, 566] width 34 height 38
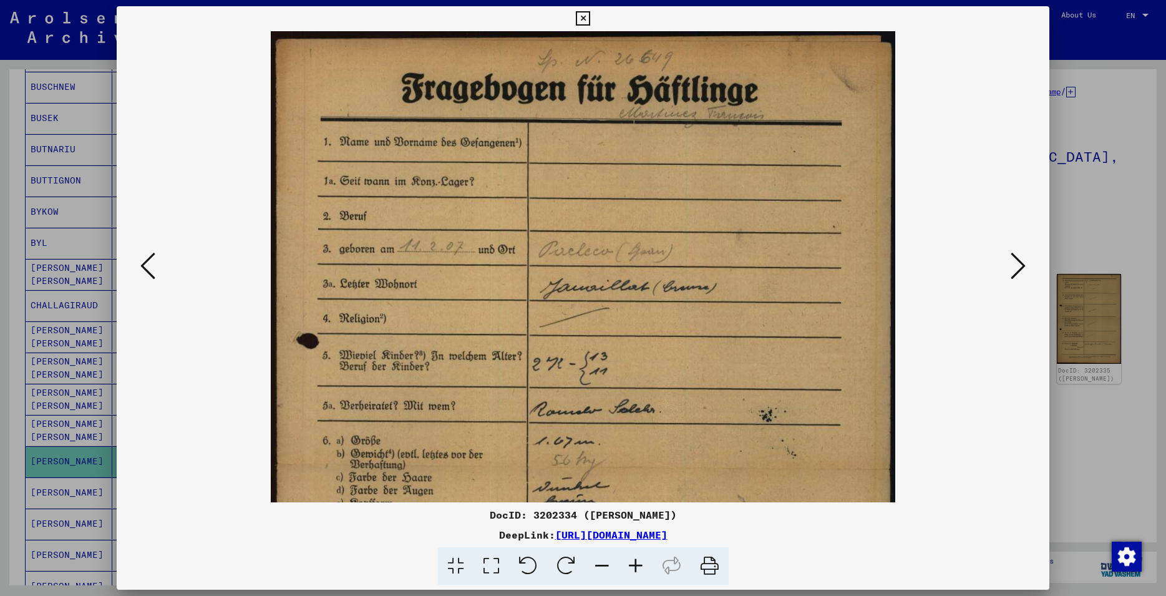
click at [634, 569] on icon at bounding box center [636, 566] width 34 height 38
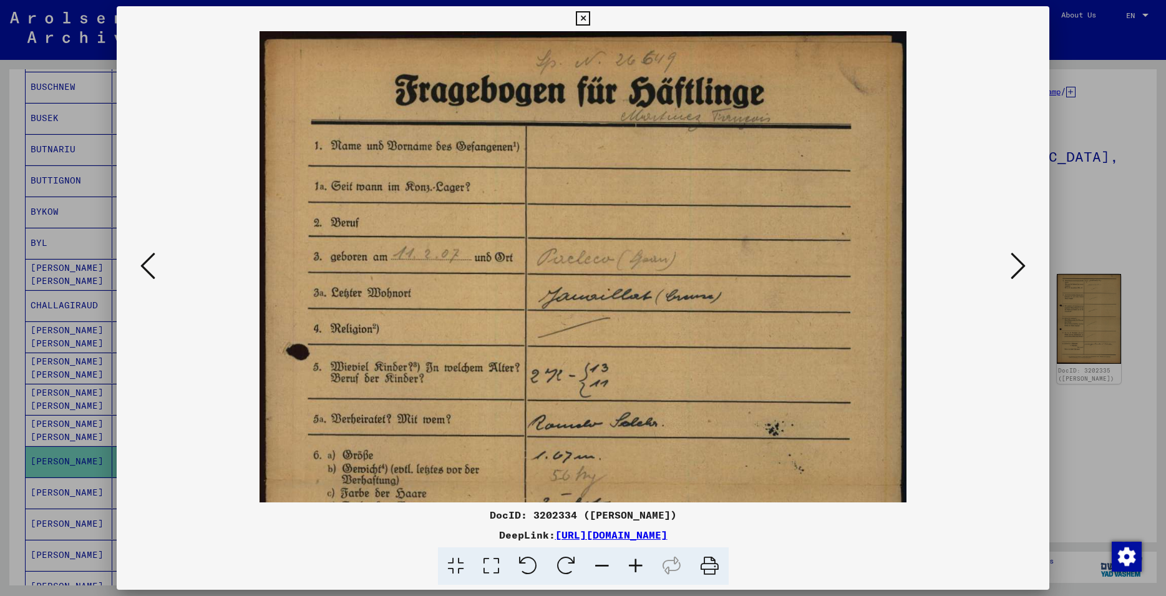
click at [634, 569] on icon at bounding box center [636, 566] width 34 height 38
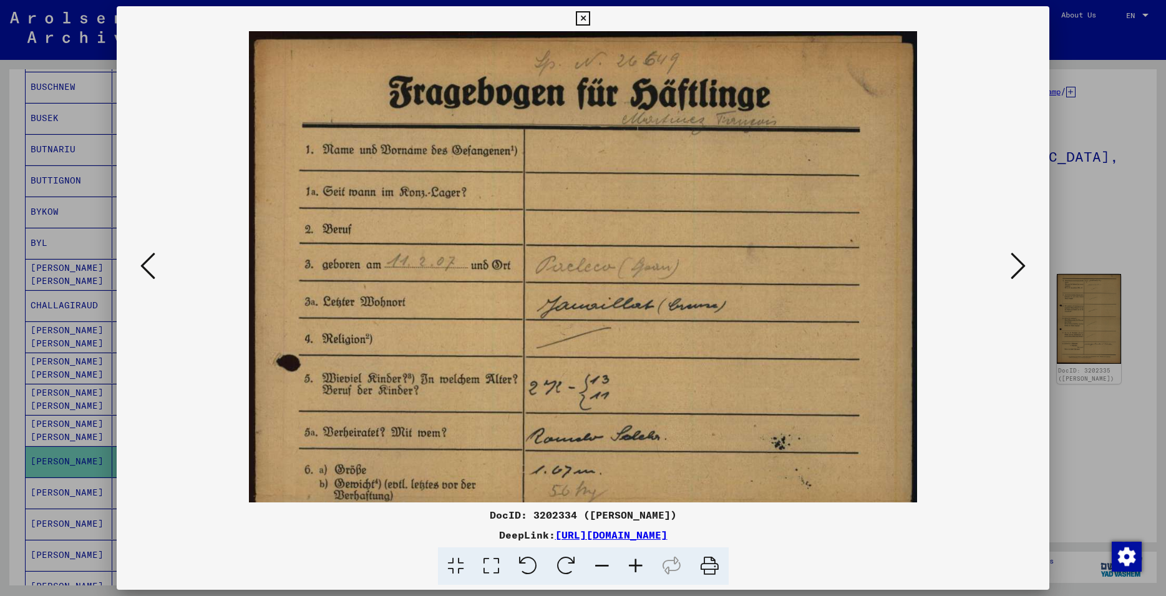
click at [634, 569] on icon at bounding box center [636, 566] width 34 height 38
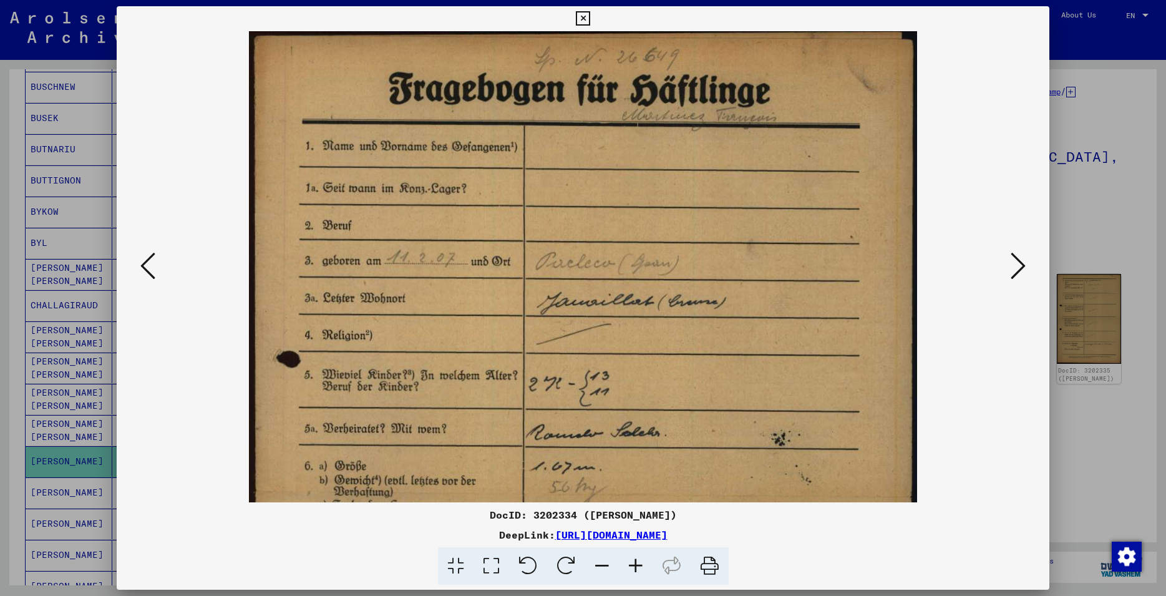
drag, startPoint x: 682, startPoint y: 202, endPoint x: 623, endPoint y: 198, distance: 59.4
click at [623, 198] on img at bounding box center [583, 496] width 669 height 939
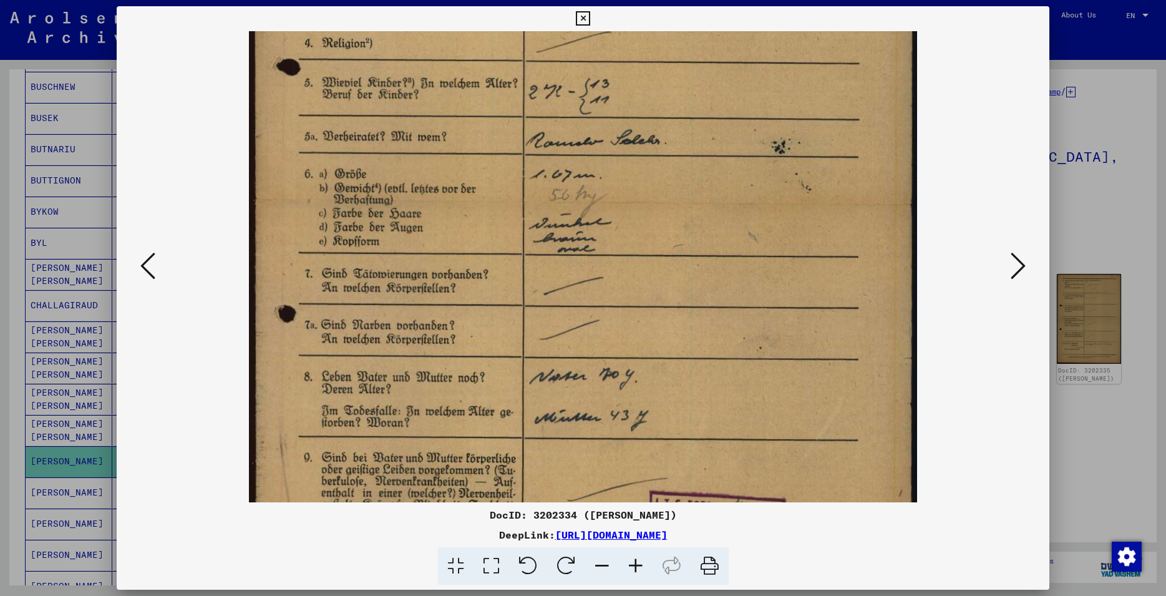
drag, startPoint x: 726, startPoint y: 339, endPoint x: 674, endPoint y: 47, distance: 296.4
click at [674, 47] on img at bounding box center [583, 205] width 669 height 939
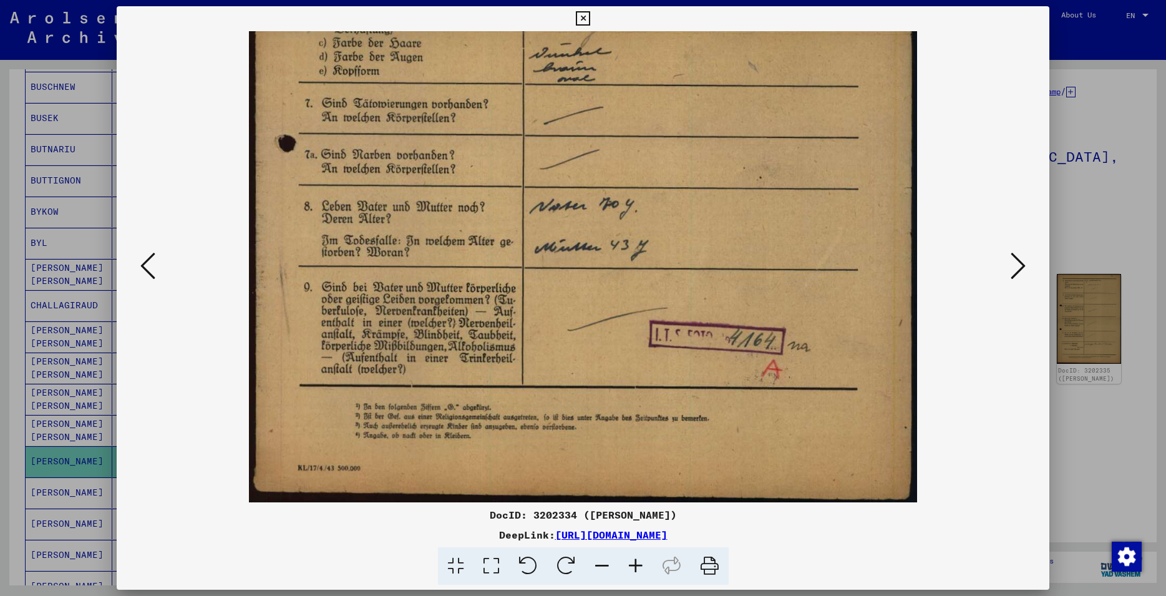
drag, startPoint x: 682, startPoint y: 195, endPoint x: 682, endPoint y: 156, distance: 39.3
click at [682, 156] on img at bounding box center [583, 34] width 669 height 939
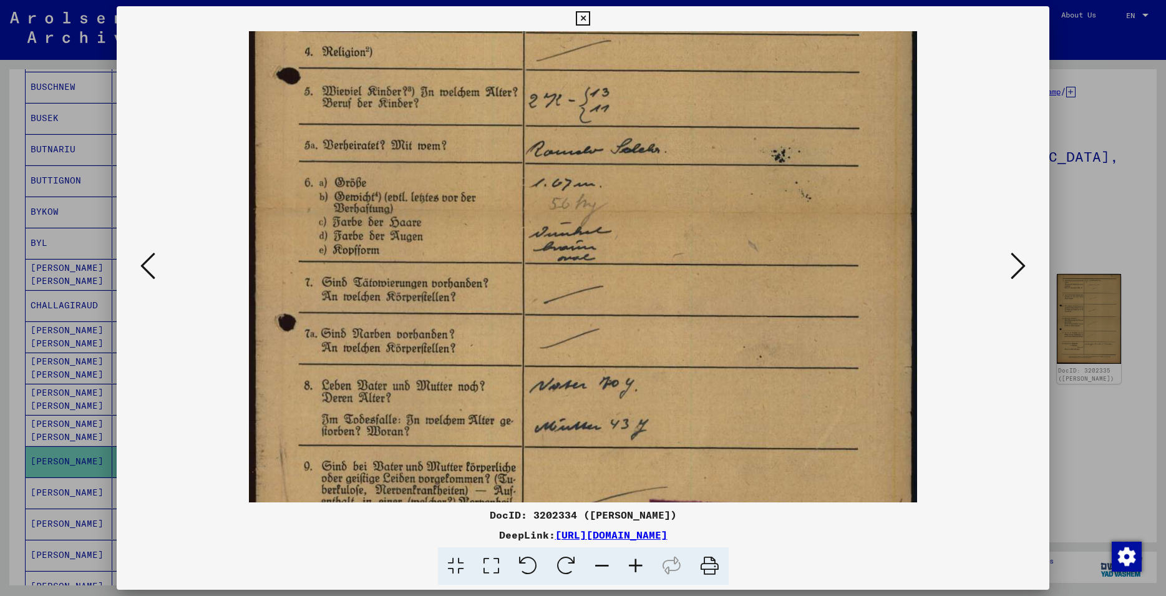
scroll to position [281, 0]
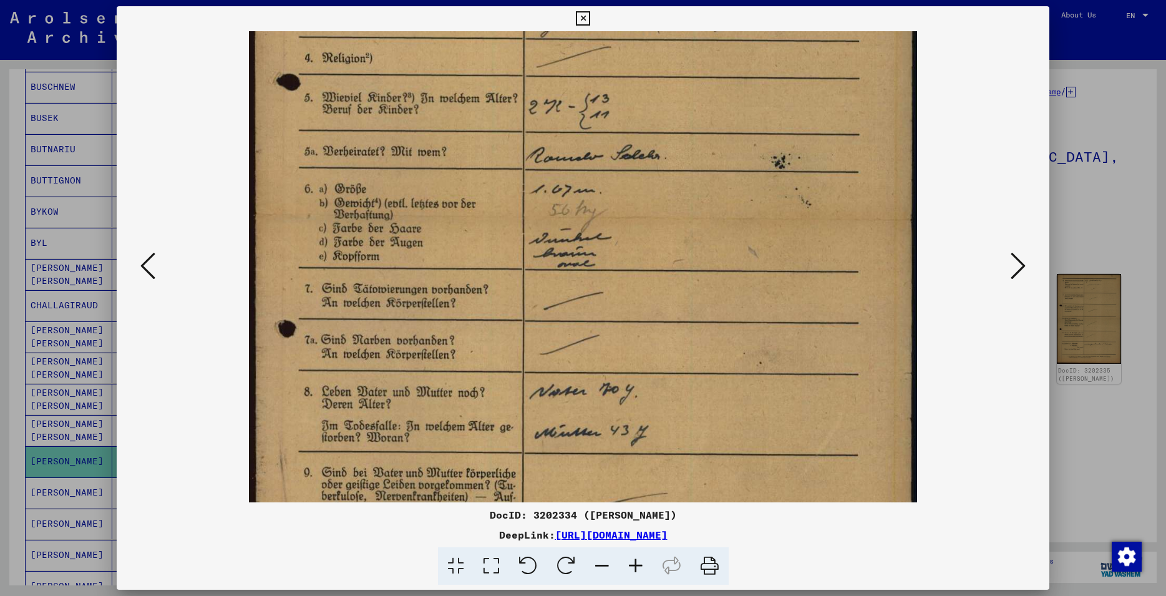
drag, startPoint x: 683, startPoint y: 234, endPoint x: 683, endPoint y: 323, distance: 88.6
click at [683, 323] on img at bounding box center [583, 220] width 669 height 939
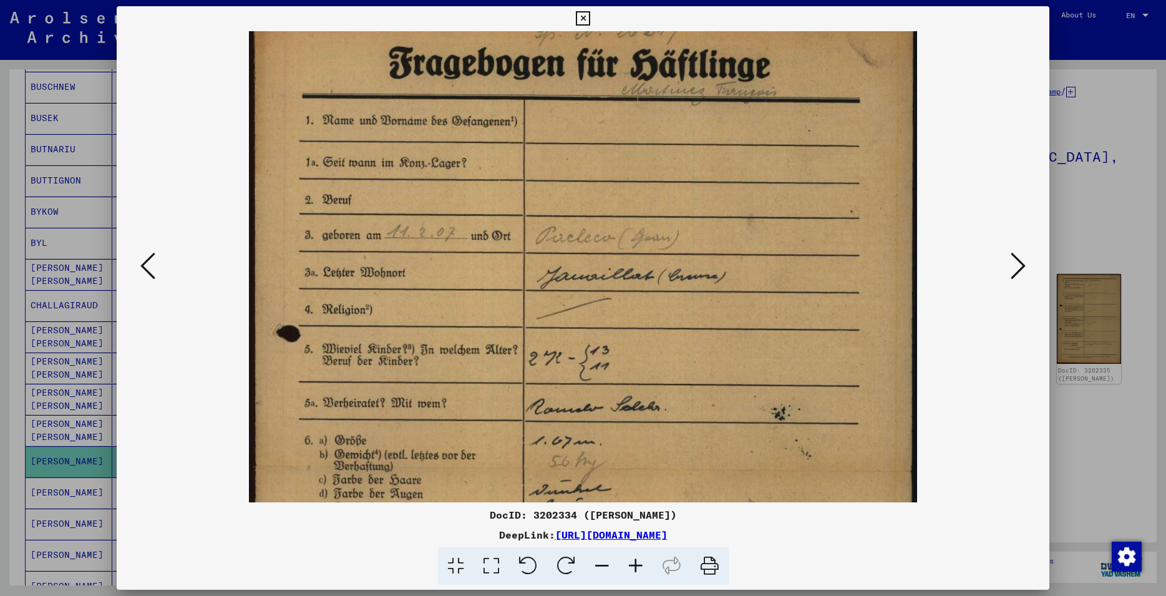
scroll to position [20, 0]
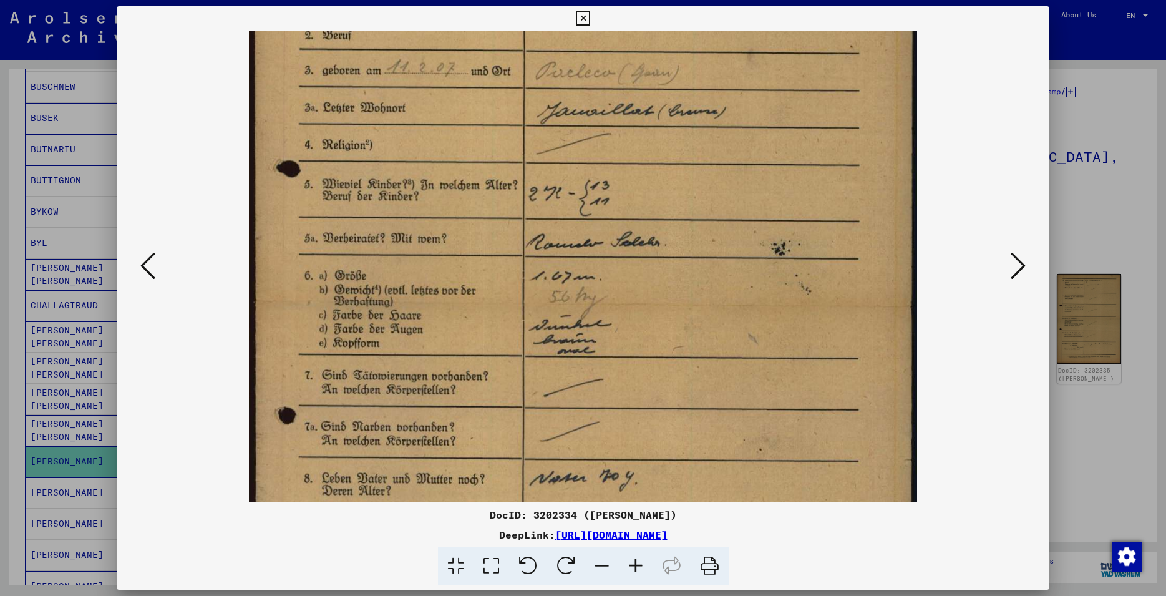
drag, startPoint x: 624, startPoint y: 191, endPoint x: 633, endPoint y: 269, distance: 78.4
click at [634, 269] on img at bounding box center [583, 306] width 669 height 939
click at [590, 18] on icon at bounding box center [583, 18] width 14 height 15
